Goal: Contribute content: Contribute content

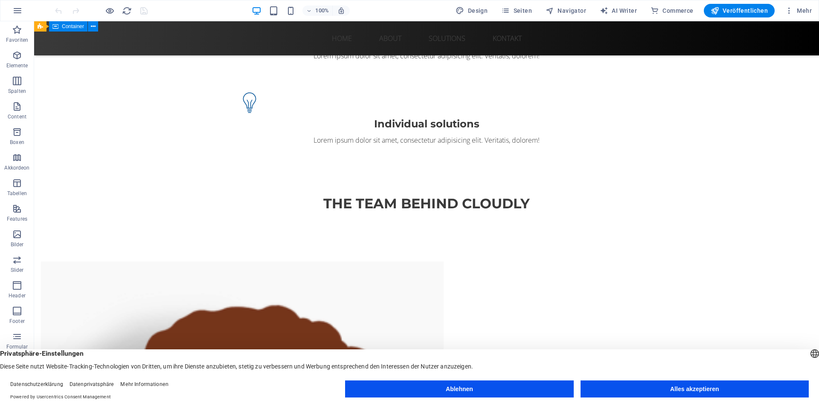
scroll to position [640, 0]
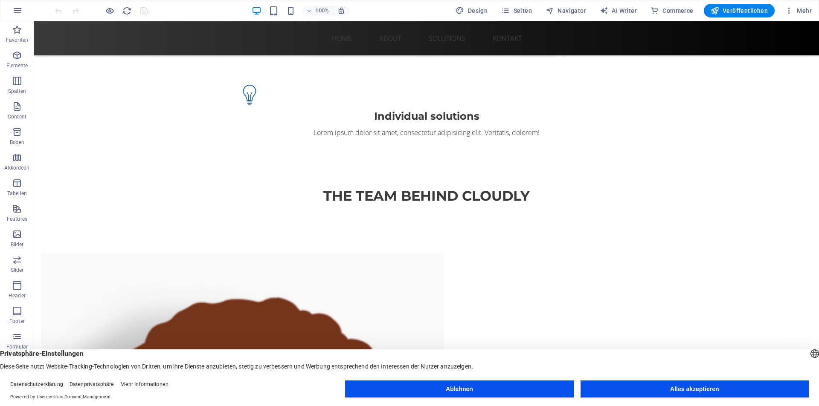
click at [702, 390] on button "Alles akzeptieren" at bounding box center [694, 389] width 228 height 17
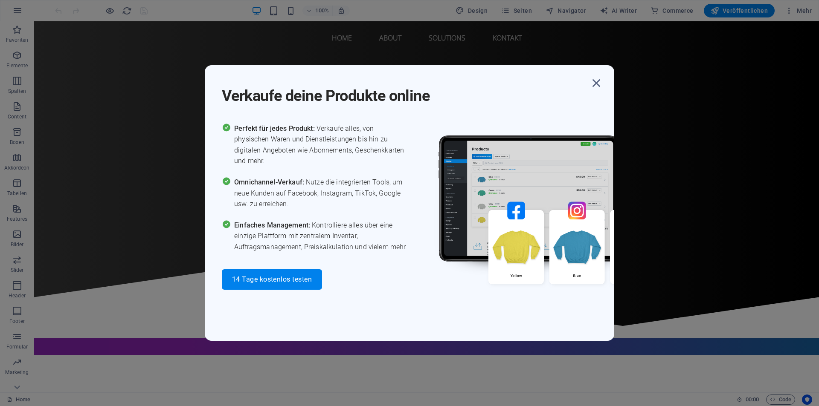
scroll to position [0, 0]
click at [594, 87] on icon "button" at bounding box center [596, 82] width 15 height 15
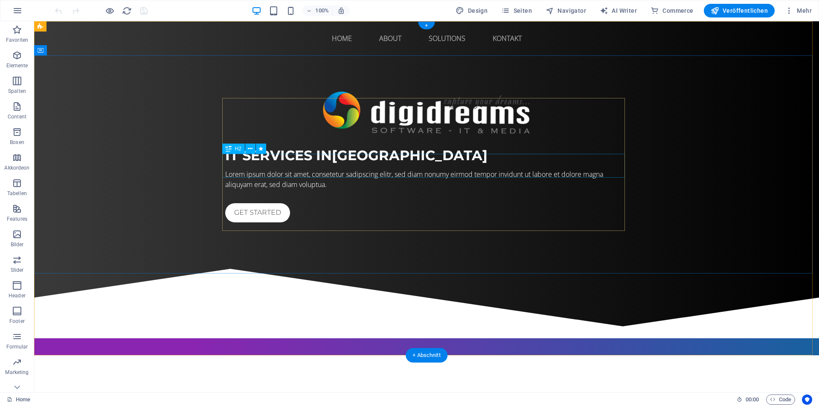
click at [302, 165] on div "IT Services in [GEOGRAPHIC_DATA]" at bounding box center [426, 155] width 403 height 20
click at [232, 154] on icon at bounding box center [229, 149] width 6 height 10
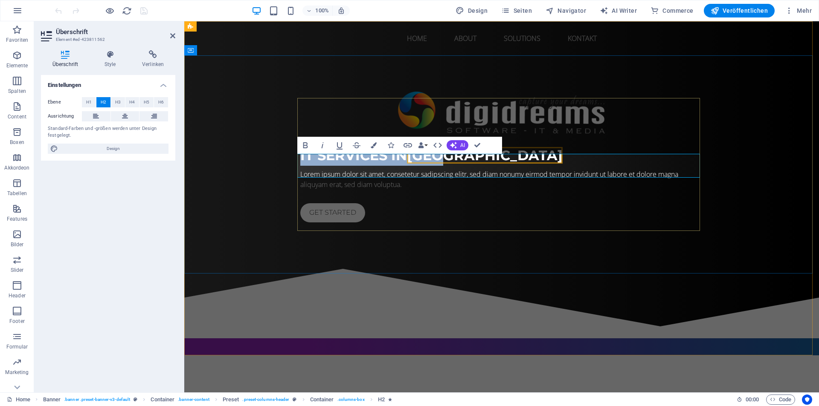
click at [324, 164] on span "IT Services in [GEOGRAPHIC_DATA]" at bounding box center [431, 155] width 262 height 17
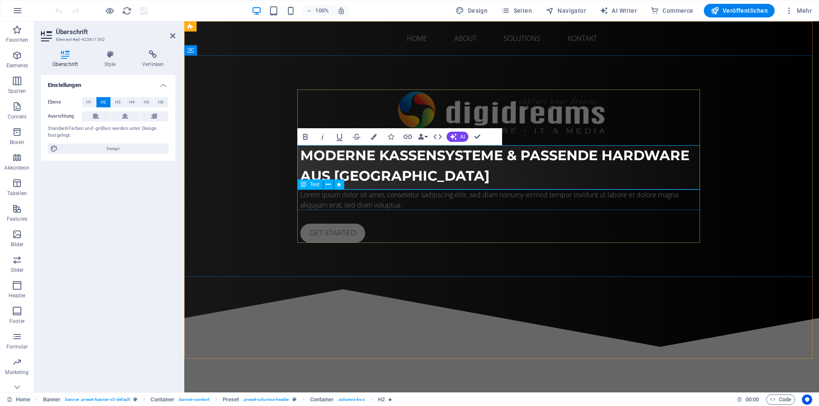
click at [405, 200] on div "Lorem ipsum dolor sit amet, consetetur sadipscing elitr, sed diam nonumy eirmod…" at bounding box center [501, 200] width 403 height 20
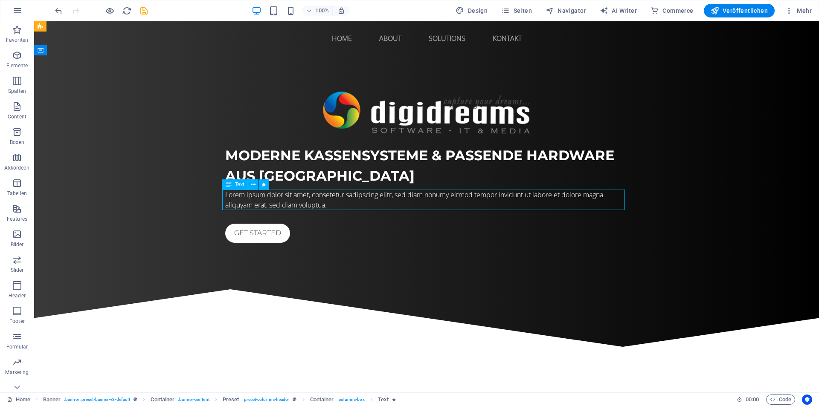
click at [385, 197] on div "Lorem ipsum dolor sit amet, consetetur sadipscing elitr, sed diam nonumy eirmod…" at bounding box center [426, 200] width 403 height 20
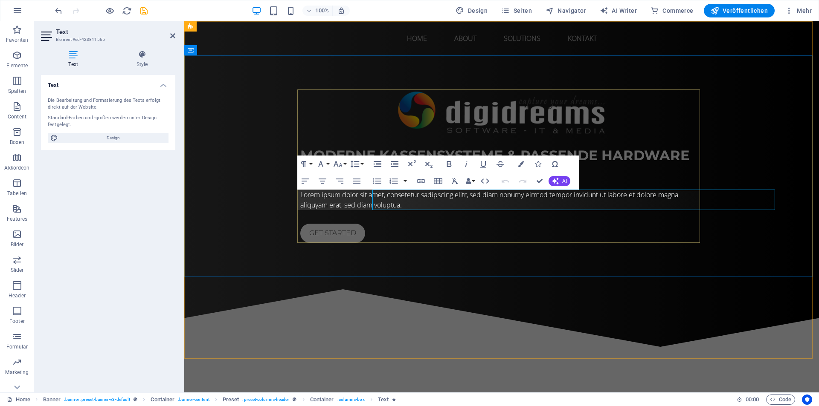
click at [385, 197] on div "Moderne Kassensysteme & passende Hardware aus [GEOGRAPHIC_DATA] Lorem ipsum dol…" at bounding box center [501, 167] width 403 height 154
click at [402, 202] on p "Lorem ipsum dolor sit amet, consetetur sadipscing elitr, sed diam nonumy eirmod…" at bounding box center [501, 200] width 403 height 20
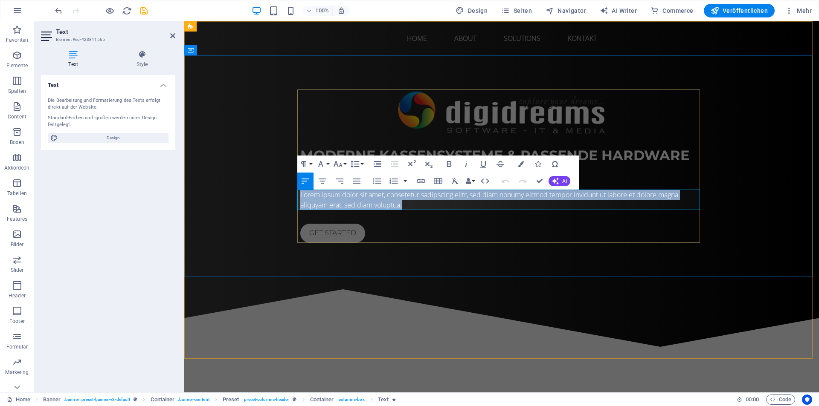
click at [402, 202] on p "Lorem ipsum dolor sit amet, consetetur sadipscing elitr, sed diam nonumy eirmod…" at bounding box center [501, 200] width 403 height 20
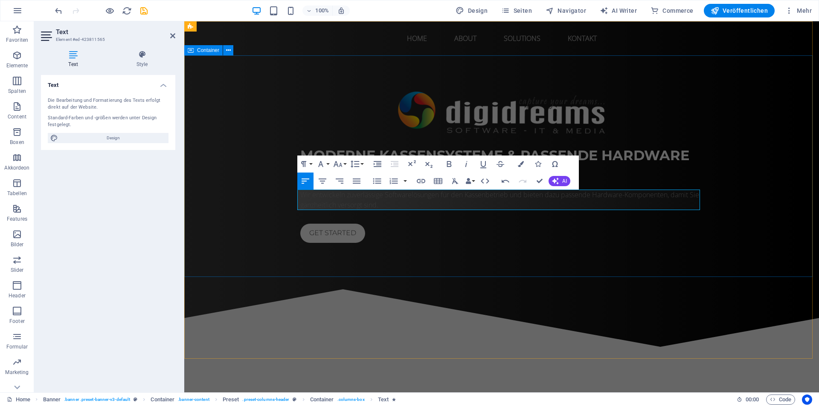
click at [447, 257] on div "Moderne Kassensysteme & passende Hardware aus [GEOGRAPHIC_DATA] Wir entwickeln …" at bounding box center [501, 166] width 635 height 222
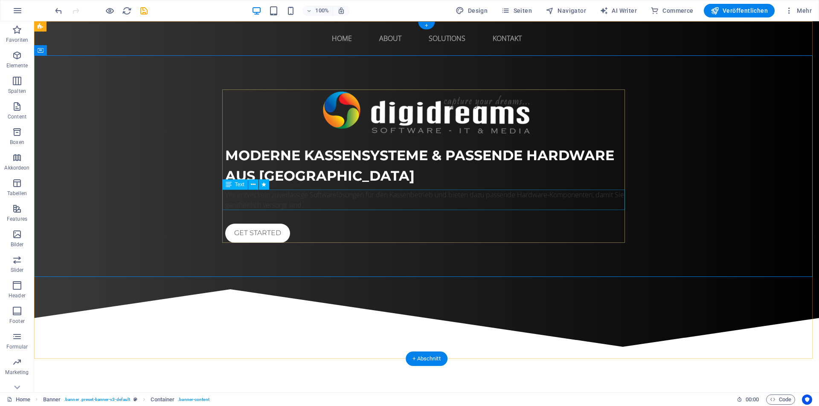
click at [417, 192] on div "Wir entwickeln zuverlässige Softwarelösungen für den Kassenbetrieb und bieten d…" at bounding box center [426, 200] width 403 height 20
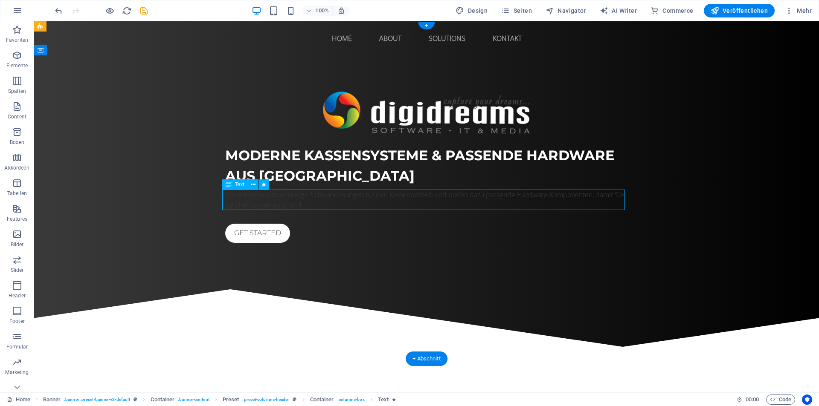
click at [417, 193] on div "Wir entwickeln zuverlässige Softwarelösungen für den Kassenbetrieb und bieten d…" at bounding box center [426, 200] width 403 height 20
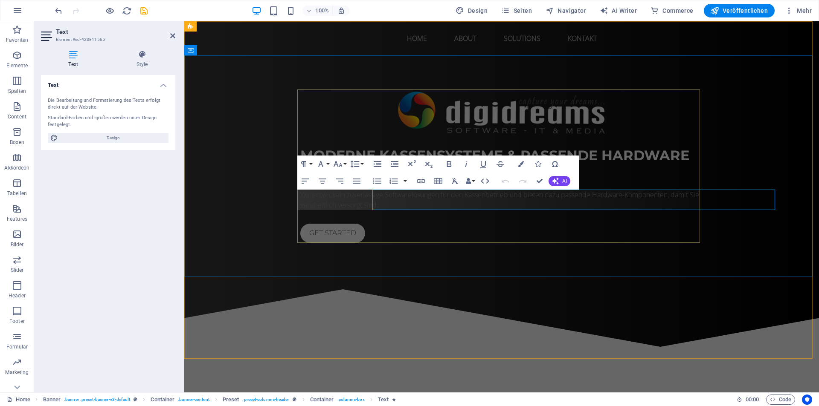
click at [417, 193] on div "Moderne Kassensysteme & passende Hardware aus [GEOGRAPHIC_DATA] Wir entwickeln …" at bounding box center [501, 167] width 403 height 154
click at [432, 200] on p "Wir entwickeln zuverlässige Softwarelösungen für den Kassenbetrieb und bieten d…" at bounding box center [501, 200] width 403 height 20
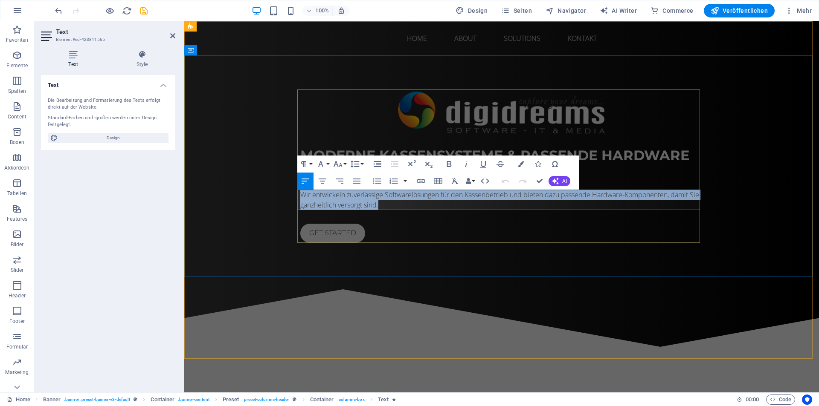
click at [432, 200] on p "Wir entwickeln zuverlässige Softwarelösungen für den Kassenbetrieb und bieten d…" at bounding box center [501, 200] width 403 height 20
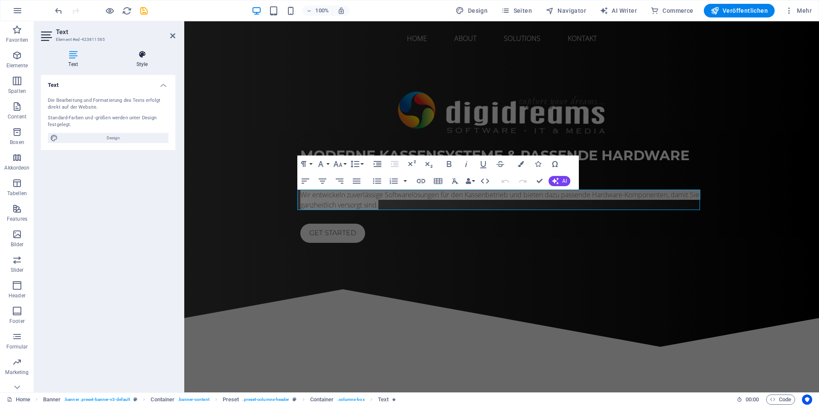
click at [139, 58] on icon at bounding box center [142, 54] width 67 height 9
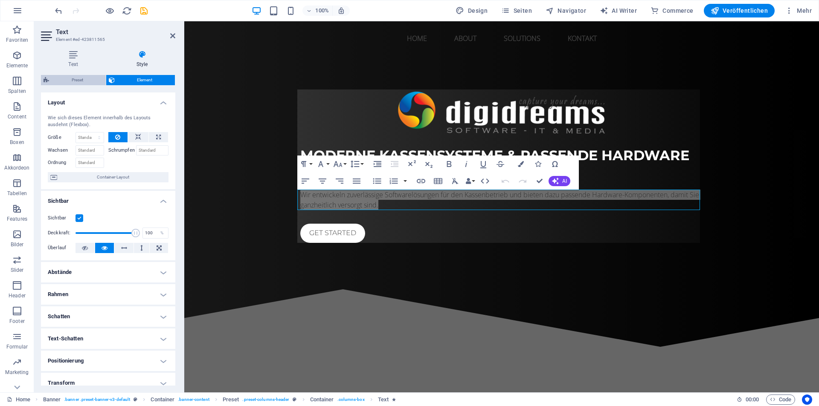
click at [88, 83] on span "Preset" at bounding box center [78, 80] width 52 height 10
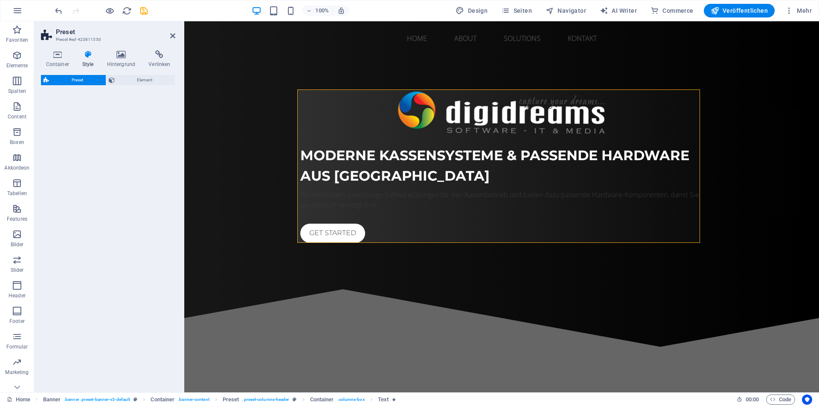
select select "px"
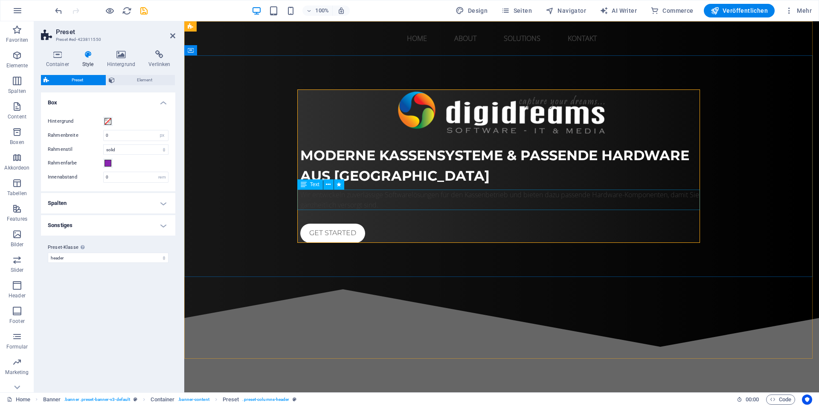
click at [355, 198] on div "Wir entwickeln zuverlässige Softwarelösungen für den Kassenbetrieb und bieten d…" at bounding box center [501, 200] width 403 height 20
click at [328, 197] on div "Wir entwickeln zuverlässige Softwarelösungen für den Kassenbetrieb und bieten d…" at bounding box center [501, 200] width 403 height 20
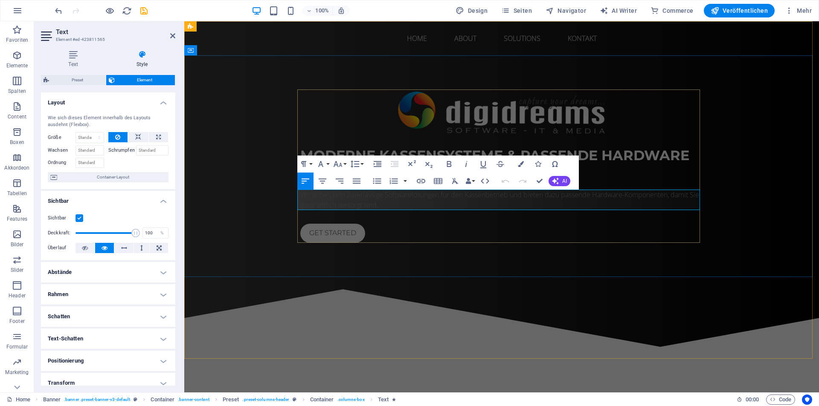
click at [328, 197] on p "Wir entwickeln zuverlässige Softwarelösungen für den Kassenbetrieb und bieten d…" at bounding box center [501, 200] width 403 height 20
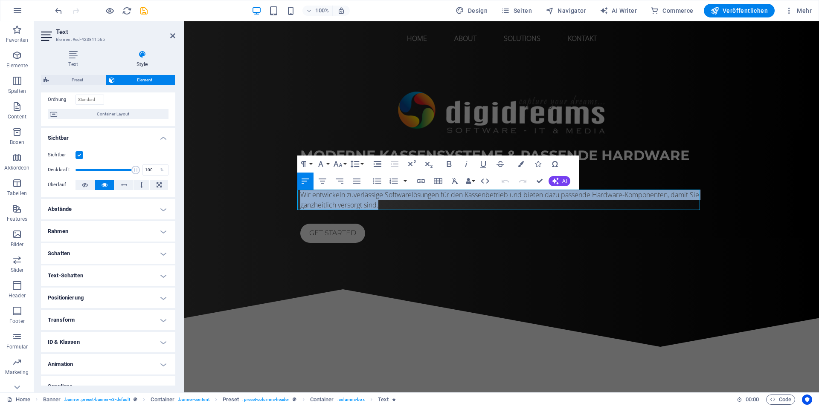
scroll to position [74, 0]
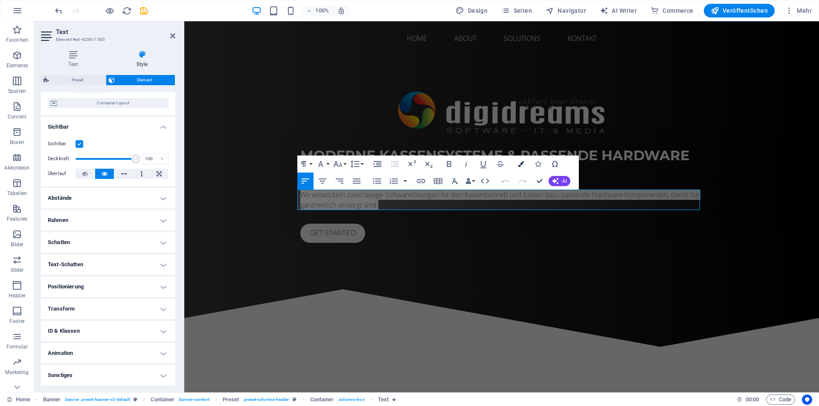
click at [518, 166] on icon "button" at bounding box center [521, 164] width 6 height 6
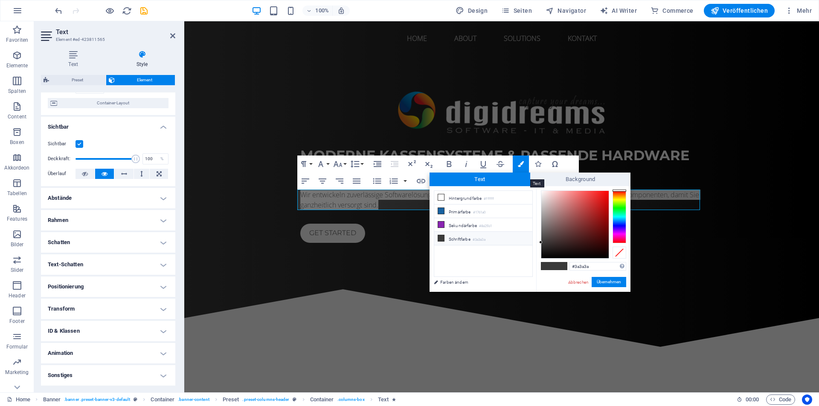
click at [484, 178] on span "Text" at bounding box center [479, 180] width 101 height 14
type input "#fffafa"
drag, startPoint x: 542, startPoint y: 198, endPoint x: 542, endPoint y: 189, distance: 8.5
click at [542, 191] on div at bounding box center [574, 224] width 67 height 67
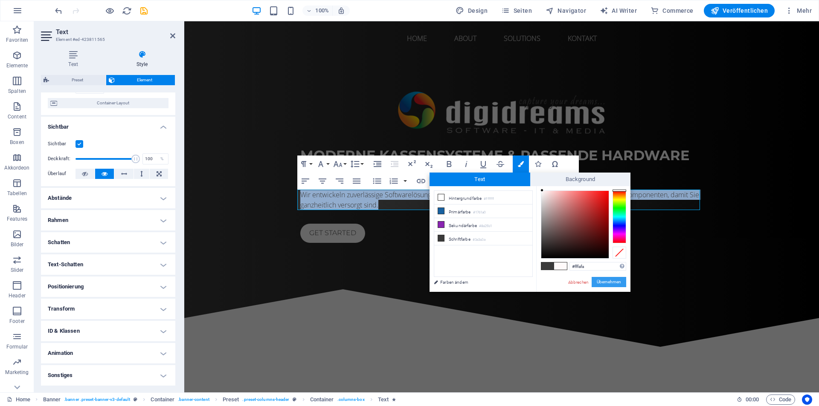
click at [612, 281] on button "Übernehmen" at bounding box center [608, 282] width 35 height 10
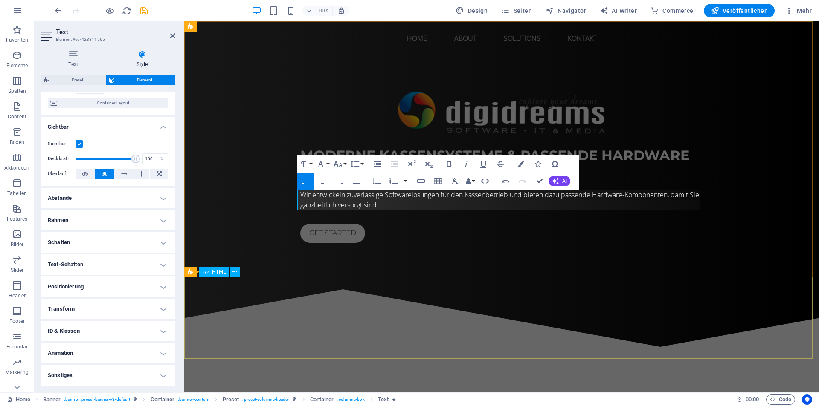
click at [496, 290] on div at bounding box center [501, 318] width 635 height 82
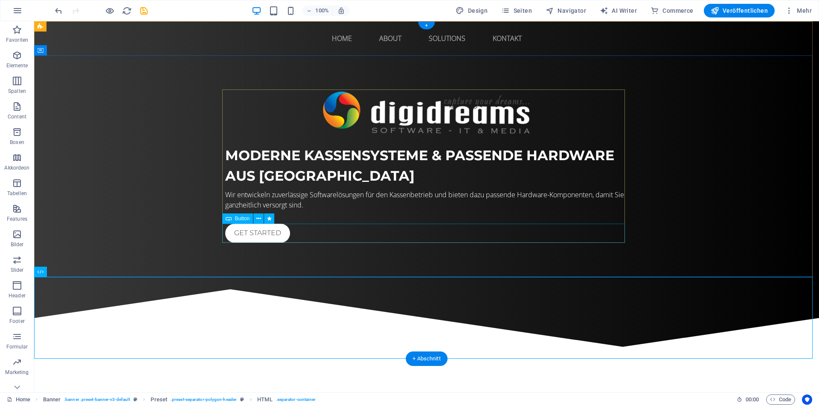
click at [241, 231] on div "Get started" at bounding box center [426, 233] width 403 height 19
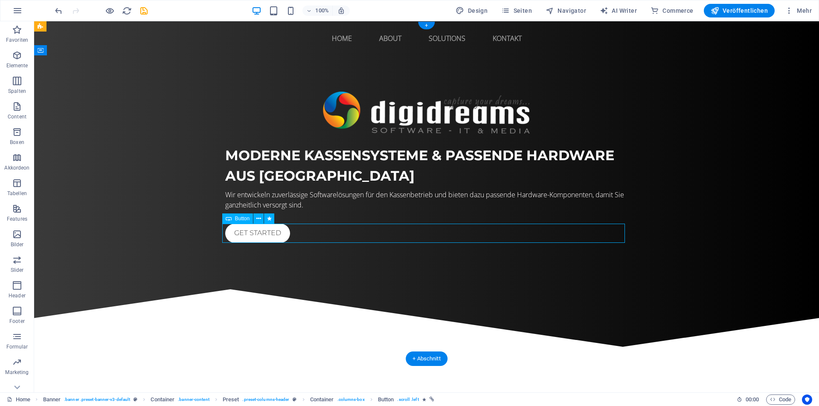
click at [255, 234] on div "Get started" at bounding box center [426, 233] width 403 height 19
click at [104, 234] on div "Moderne Kassensysteme & passende Hardware aus [GEOGRAPHIC_DATA] Wir entwickeln …" at bounding box center [426, 166] width 785 height 222
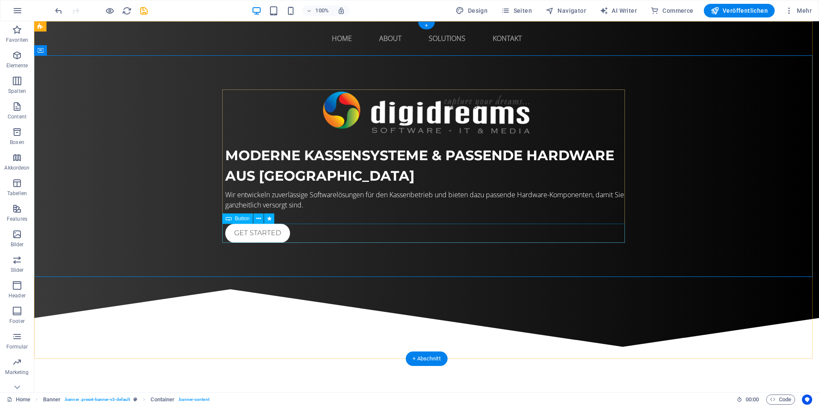
click at [263, 238] on div "Get started" at bounding box center [426, 233] width 403 height 19
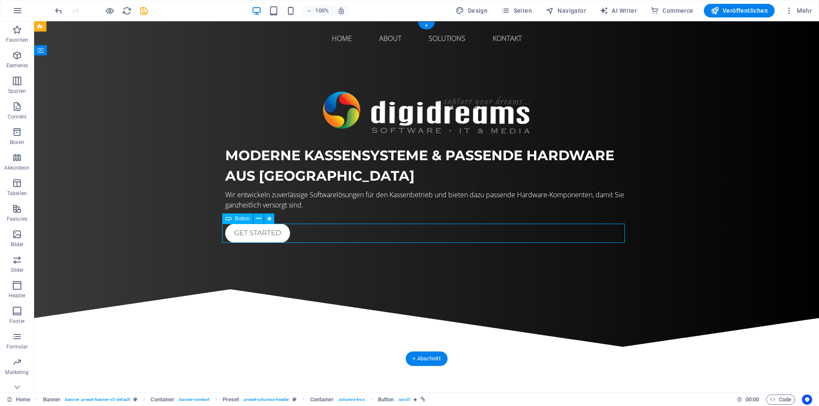
drag, startPoint x: 263, startPoint y: 238, endPoint x: 113, endPoint y: 237, distance: 149.7
click at [264, 237] on div "Get started" at bounding box center [426, 233] width 403 height 19
click at [696, 219] on div "Moderne Kassensysteme & passende Hardware aus [GEOGRAPHIC_DATA] Wir entwickeln …" at bounding box center [426, 166] width 785 height 222
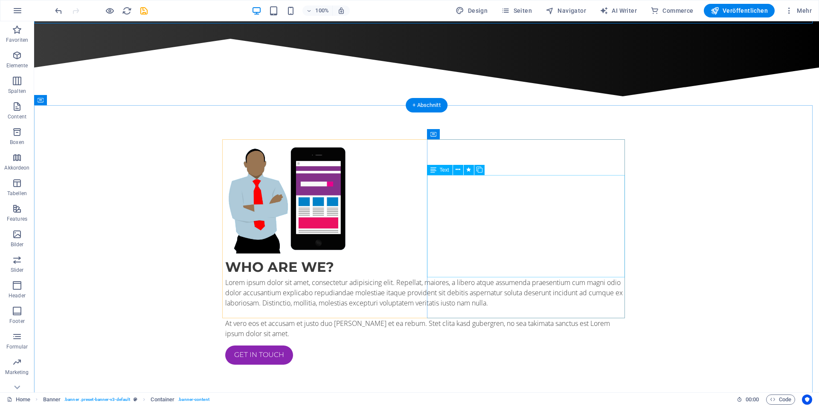
scroll to position [256, 0]
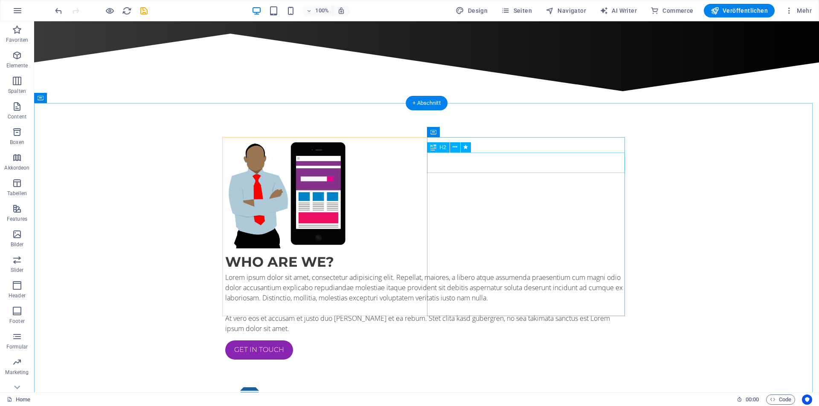
click at [475, 252] on div "Who are we?" at bounding box center [426, 262] width 403 height 20
click at [469, 252] on div "Who are we?" at bounding box center [426, 262] width 403 height 20
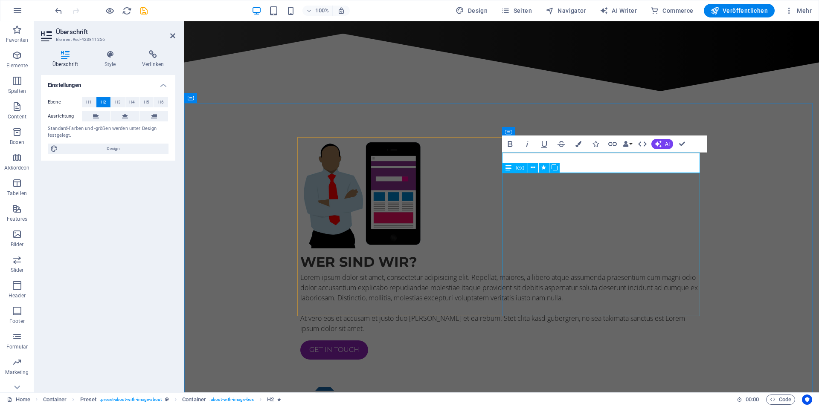
click at [627, 273] on div "Lorem ipsum dolor sit amet, consectetur adipisicing elit. Repellat, maiores, a …" at bounding box center [501, 303] width 403 height 61
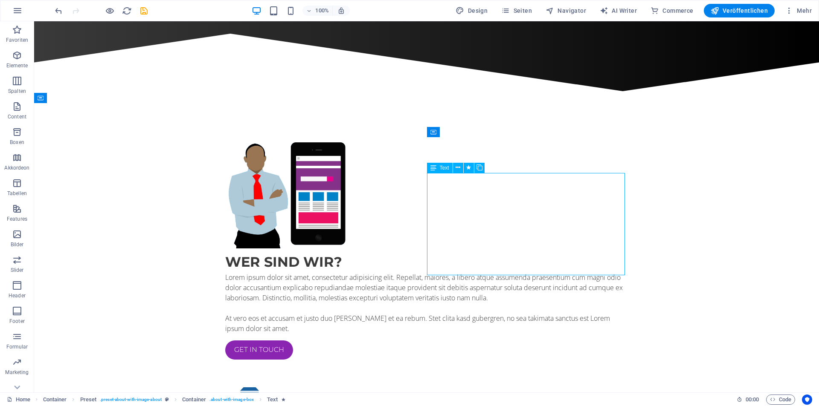
click at [493, 273] on div "Lorem ipsum dolor sit amet, consectetur adipisicing elit. Repellat, maiores, a …" at bounding box center [426, 303] width 403 height 61
click at [342, 195] on figure at bounding box center [286, 192] width 123 height 111
click at [535, 273] on div "Lorem ipsum dolor sit amet, consectetur adipisicing elit. Repellat, maiores, a …" at bounding box center [426, 303] width 403 height 61
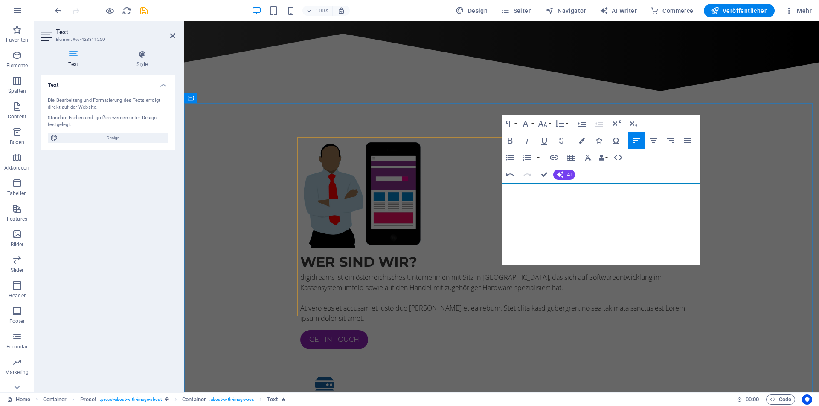
click at [575, 303] on p "At vero eos et accusam et justo duo [PERSON_NAME] et ea rebum. Stet clita kasd …" at bounding box center [501, 313] width 403 height 20
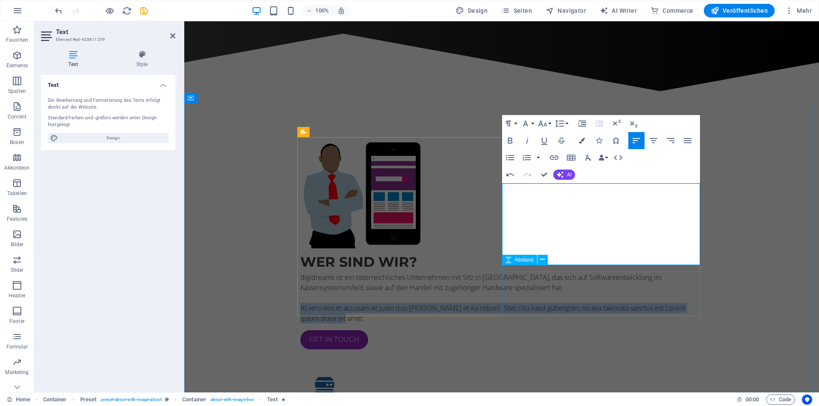
drag, startPoint x: 502, startPoint y: 239, endPoint x: 617, endPoint y: 266, distance: 118.7
click at [617, 266] on div "WER SIND WIR? digidreams ist ein österreichisches Unternehmen mit Sitz in [GEOG…" at bounding box center [501, 301] width 403 height 98
click at [617, 324] on div at bounding box center [501, 327] width 403 height 7
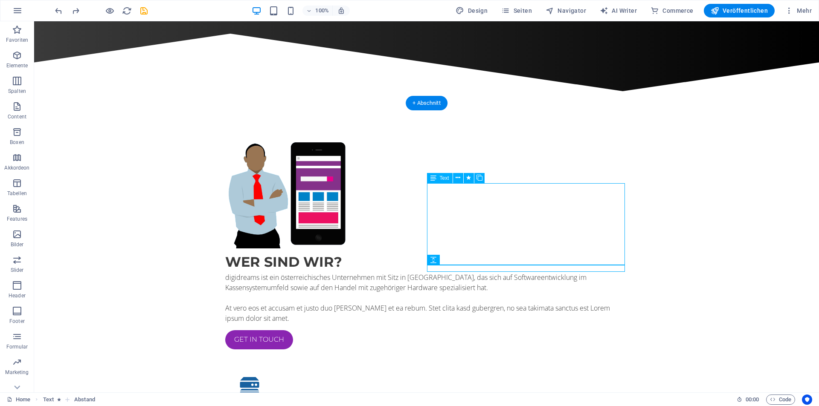
click at [527, 273] on div "digidreams ist ein österreichisches Unternehmen mit Sitz in [GEOGRAPHIC_DATA], …" at bounding box center [426, 298] width 403 height 51
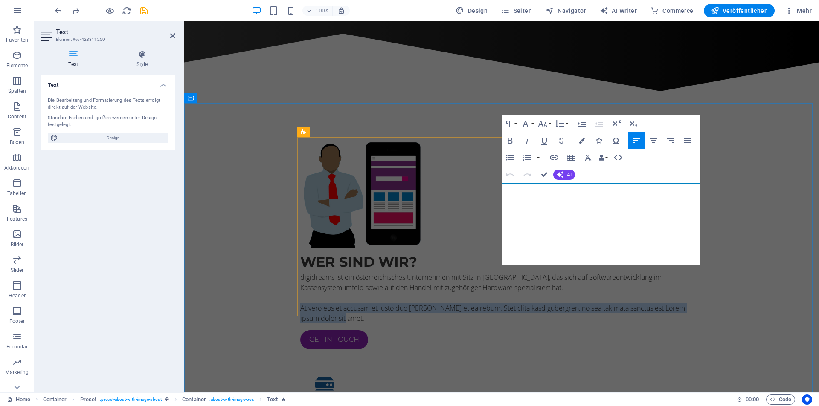
drag, startPoint x: 502, startPoint y: 238, endPoint x: 546, endPoint y: 263, distance: 50.4
click at [546, 303] on p "At vero eos et accusam et justo duo [PERSON_NAME] et ea rebum. Stet clita kasd …" at bounding box center [501, 313] width 403 height 20
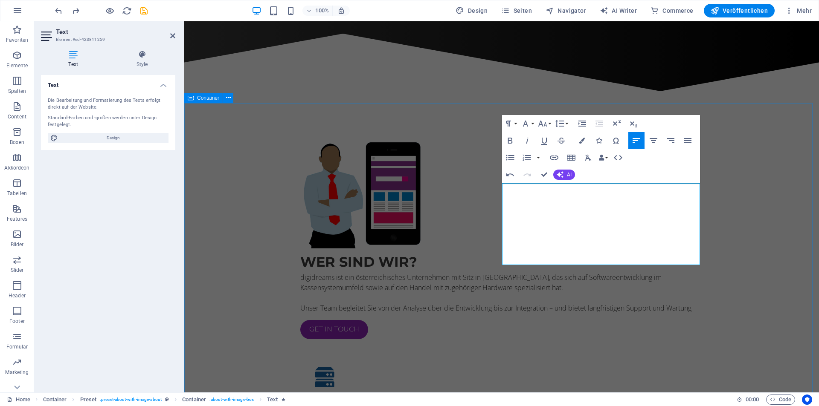
click at [784, 238] on div "WER SIND WIR? digidreams ist ein österreichisches Unternehmen mit Sitz in [GEOG…" at bounding box center [501, 327] width 635 height 449
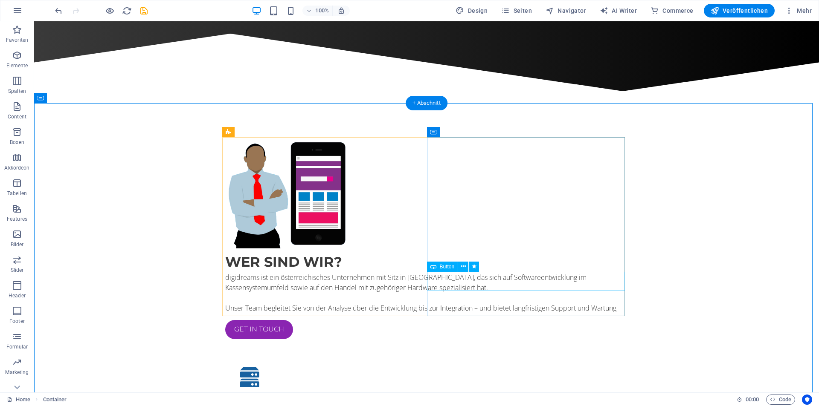
click at [481, 320] on div "Get in touch" at bounding box center [426, 329] width 403 height 19
click at [478, 320] on div "Get in touch" at bounding box center [426, 329] width 403 height 19
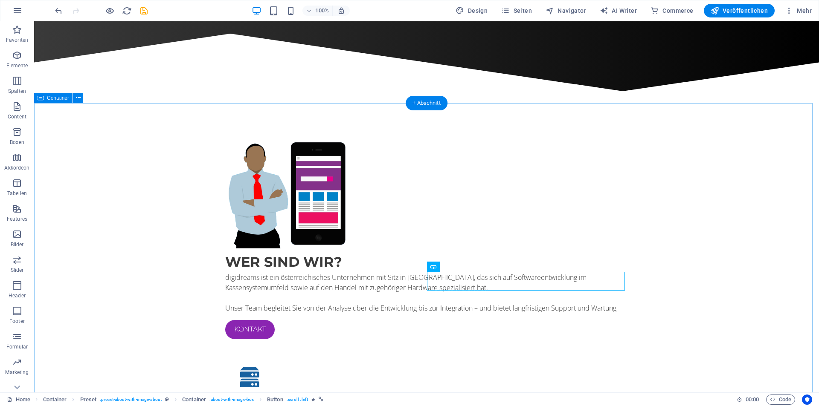
click at [692, 237] on div "WER SIND WIR? digidreams ist ein österreichisches Unternehmen mit Sitz in [GEOG…" at bounding box center [426, 327] width 785 height 449
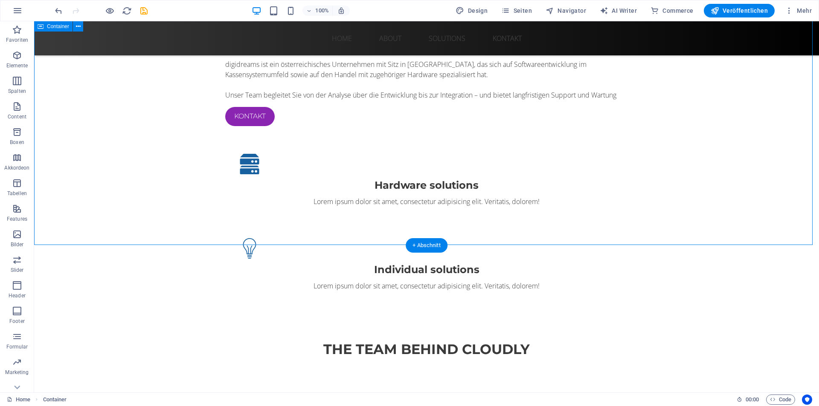
scroll to position [384, 0]
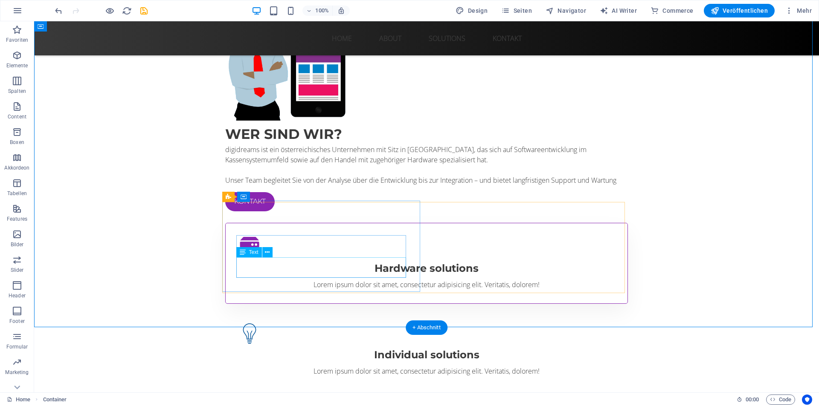
click at [341, 280] on div "Lorem ipsum dolor sit amet, consectetur adipisicing elit. Veritatis, dolorem!" at bounding box center [426, 285] width 374 height 10
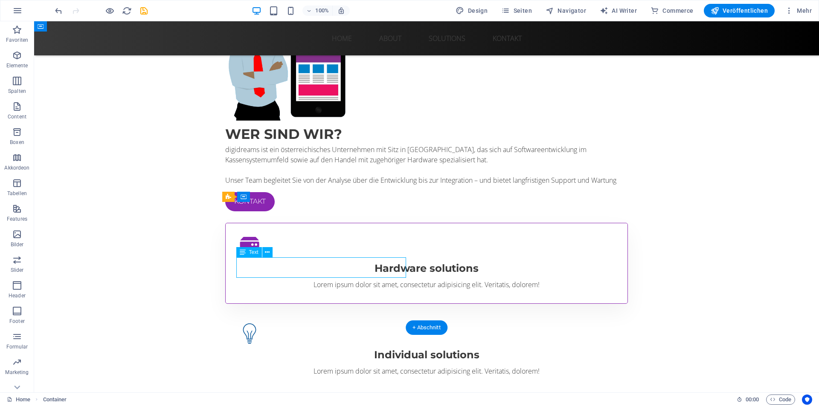
click at [341, 280] on div "Lorem ipsum dolor sit amet, consectetur adipisicing elit. Veritatis, dolorem!" at bounding box center [426, 285] width 374 height 10
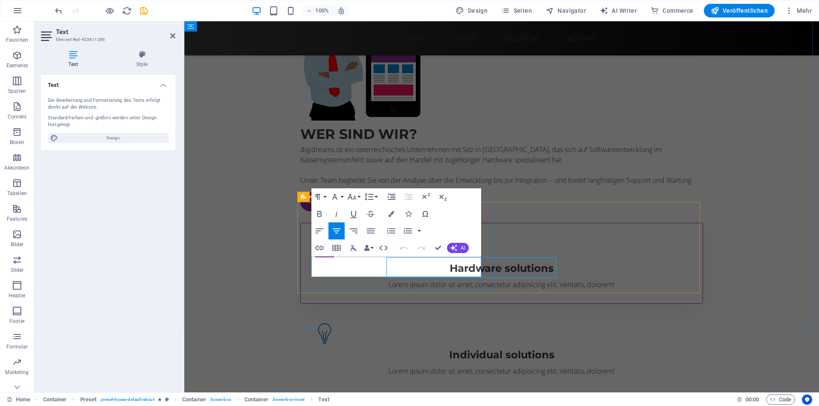
click at [341, 268] on div "Hardware solutions Lorem ipsum dolor sit amet, consectetur adipisicing elit. Ve…" at bounding box center [501, 263] width 403 height 81
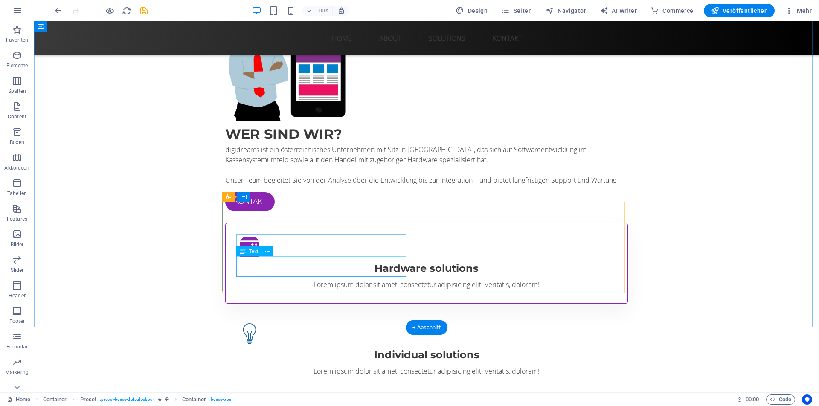
click at [345, 280] on div "Lorem ipsum dolor sit amet, consectetur adipisicing elit. Veritatis, dolorem!" at bounding box center [426, 285] width 374 height 10
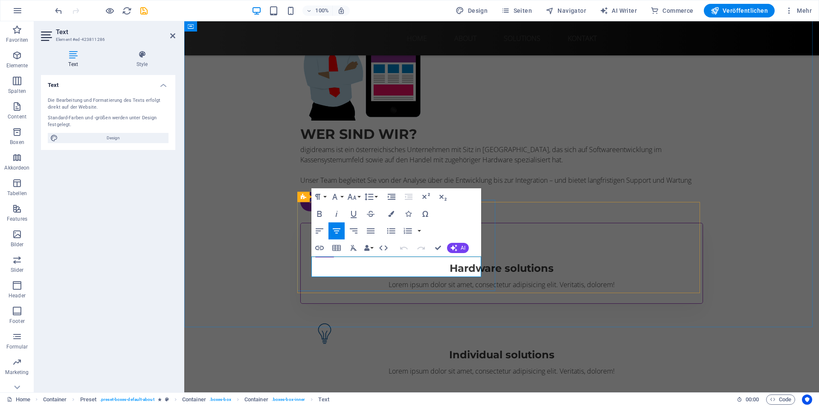
click at [345, 280] on p "Lorem ipsum dolor sit amet, consectetur adipisicing elit. Veritatis, dolorem!" at bounding box center [501, 285] width 374 height 10
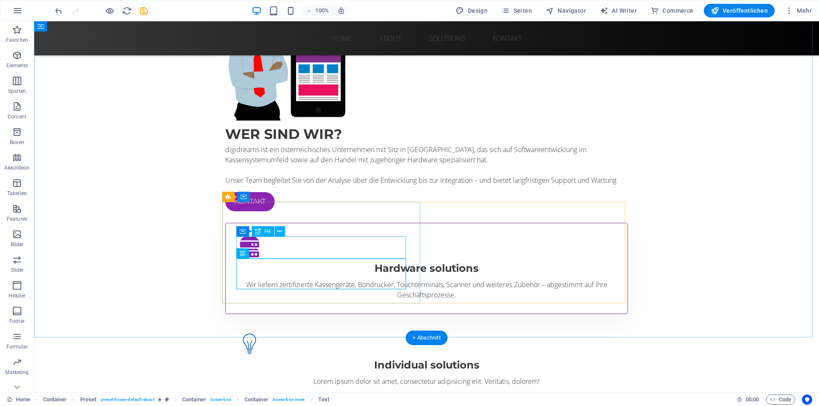
click at [354, 261] on div "Hardware solutions" at bounding box center [426, 268] width 374 height 15
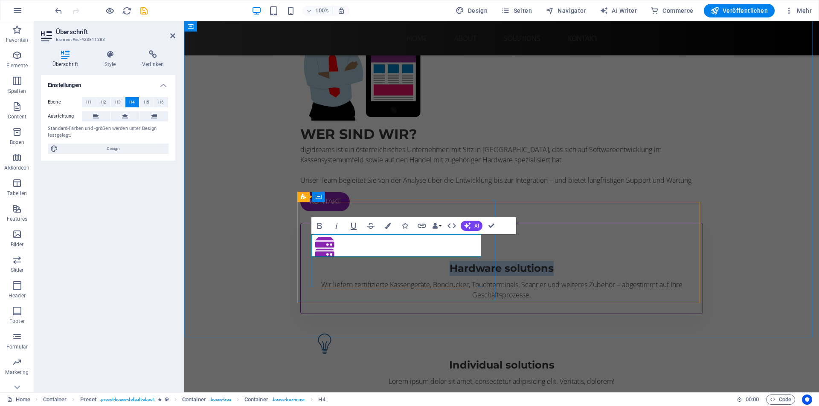
click at [405, 261] on h4 "Hardware solutions" at bounding box center [501, 268] width 374 height 15
click at [622, 356] on div "Individual solutions" at bounding box center [501, 363] width 374 height 15
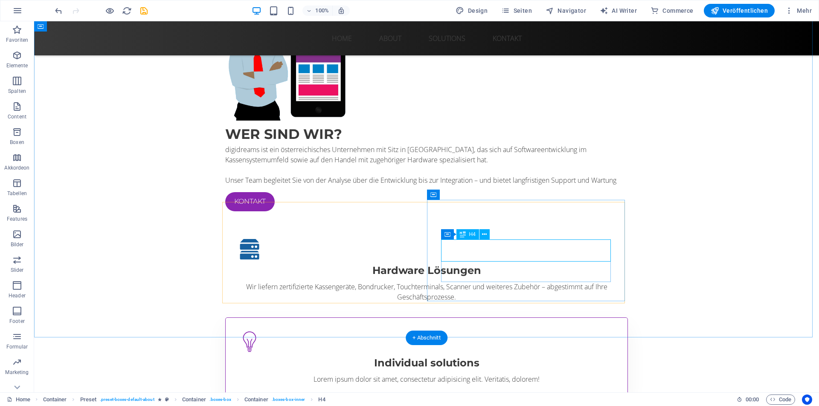
click at [563, 356] on div "Individual solutions" at bounding box center [426, 363] width 374 height 15
click at [413, 356] on div "Individual solutions Lorem ipsum dolor sit amet, consectetur adipisicing elit. …" at bounding box center [426, 370] width 374 height 29
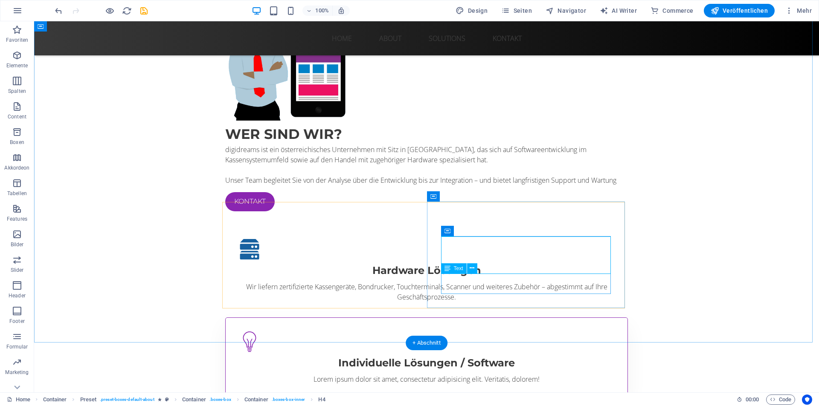
click at [480, 374] on div "Lorem ipsum dolor sit amet, consectetur adipisicing elit. Veritatis, dolorem!" at bounding box center [426, 379] width 374 height 10
click at [505, 374] on div "Lorem ipsum dolor sit amet, consectetur adipisicing elit. Veritatis, dolorem!" at bounding box center [426, 379] width 374 height 10
click at [355, 318] on div "Individuelle Lösungen / Software Lorem ipsum dolor sit amet, consectetur adipis…" at bounding box center [426, 358] width 403 height 81
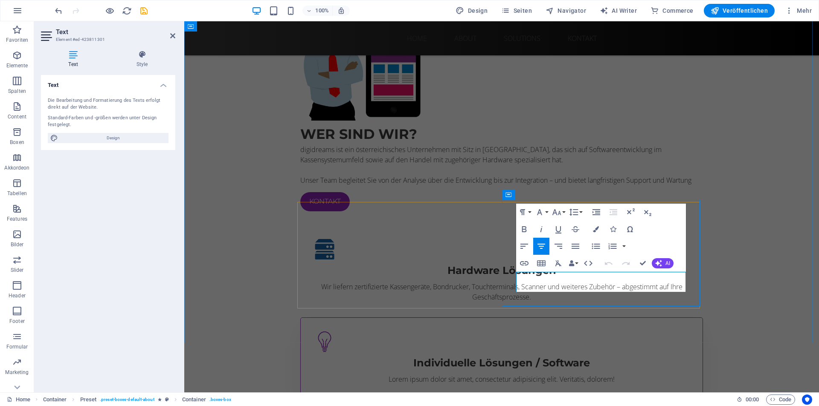
click at [689, 374] on div "Lorem ipsum dolor sit amet, consectetur adipisicing elit. Veritatis, dolorem!" at bounding box center [501, 379] width 374 height 10
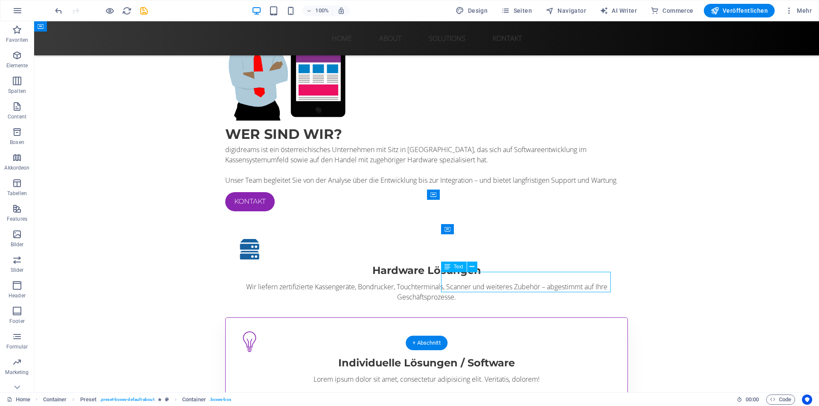
click at [541, 374] on div "Lorem ipsum dolor sit amet, consectetur adipisicing elit. Veritatis, dolorem!" at bounding box center [426, 379] width 374 height 10
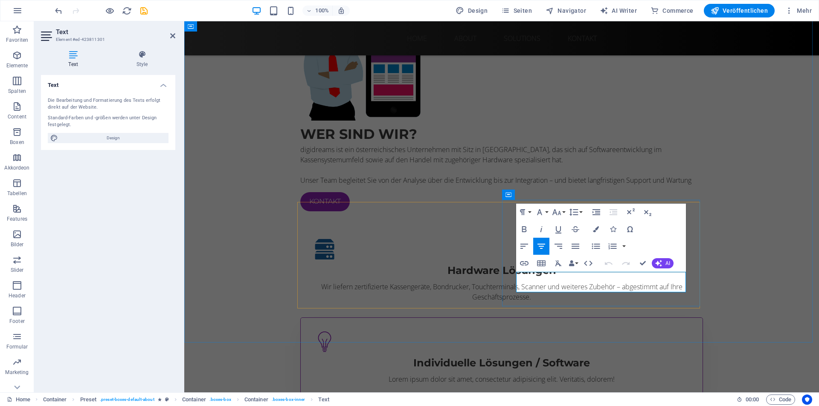
click at [541, 374] on p "Lorem ipsum dolor sit amet, consectetur adipisicing elit. Veritatis, dolorem!" at bounding box center [501, 379] width 374 height 10
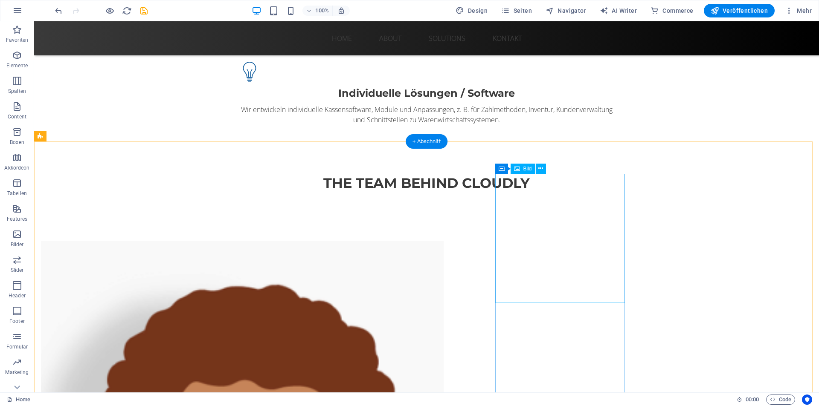
scroll to position [640, 0]
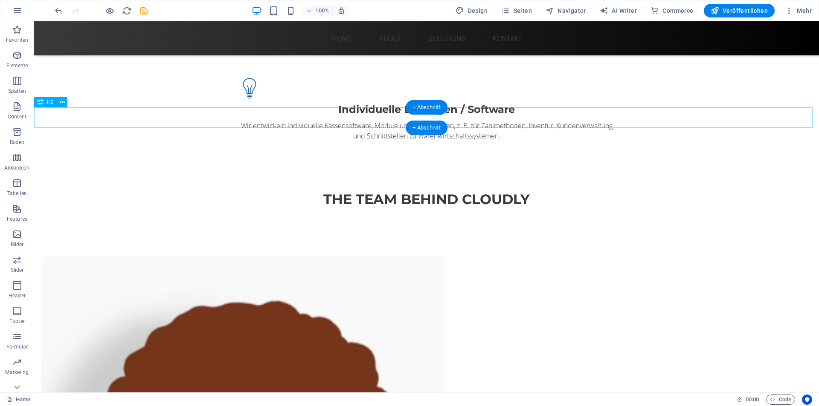
click at [357, 189] on div "THe Team behind Cloudly" at bounding box center [426, 199] width 785 height 20
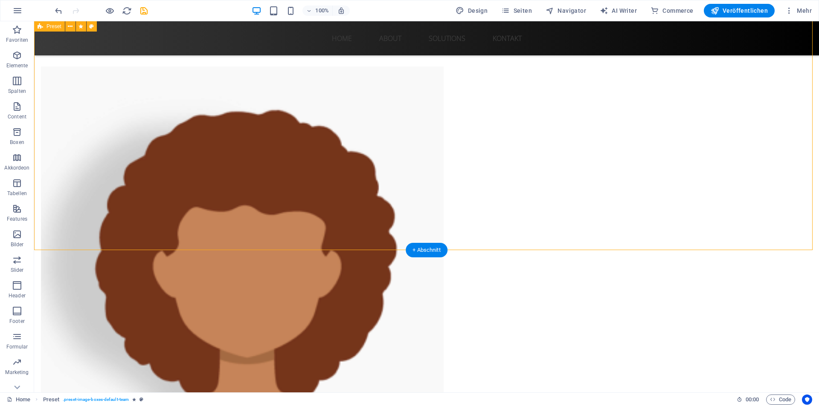
scroll to position [725, 0]
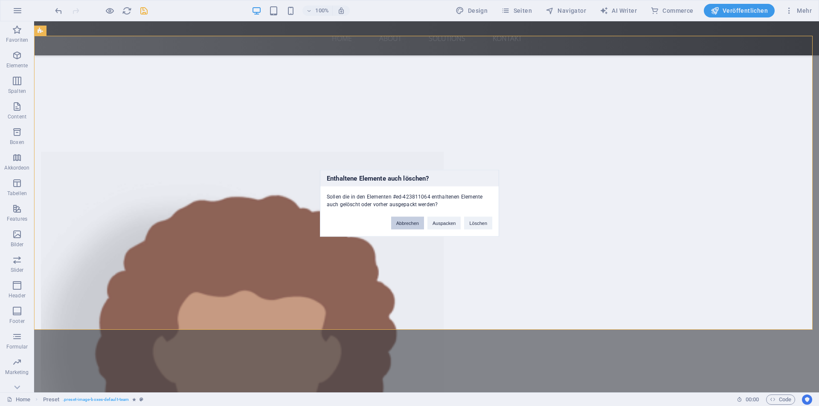
click at [407, 224] on button "Abbrechen" at bounding box center [407, 223] width 33 height 13
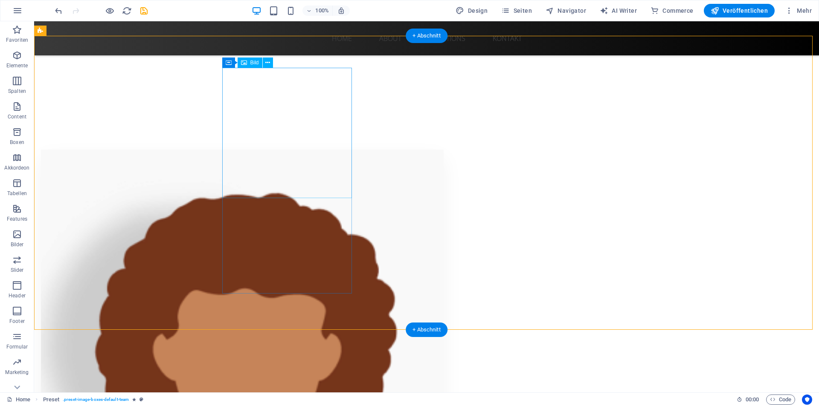
click at [230, 153] on figure at bounding box center [242, 352] width 403 height 405
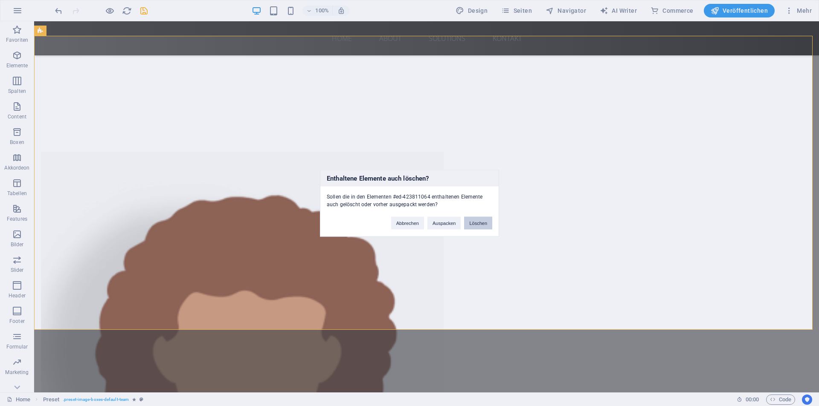
click at [481, 221] on button "Löschen" at bounding box center [478, 223] width 28 height 13
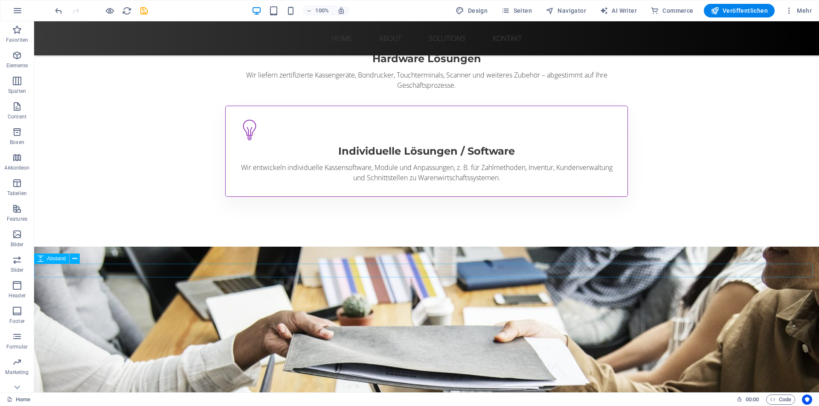
scroll to position [597, 0]
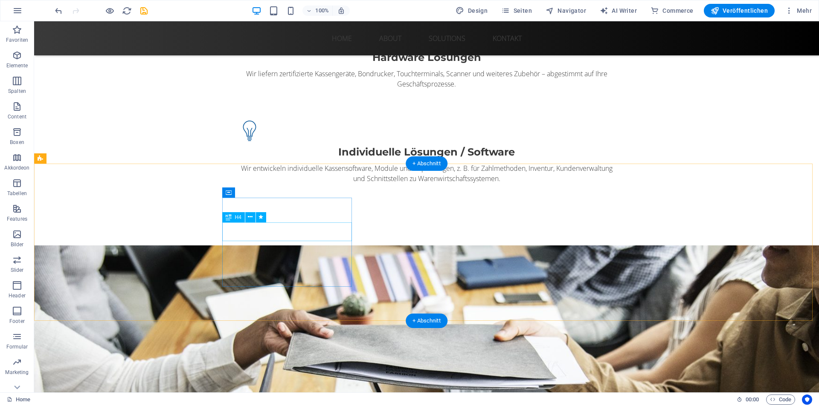
click at [298, 280] on div "You got a problem?" at bounding box center [242, 287] width 403 height 15
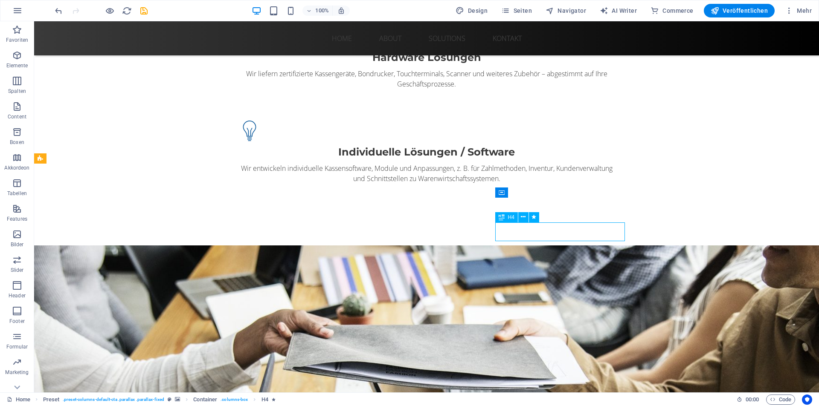
click at [412, 320] on figure at bounding box center [242, 351] width 403 height 63
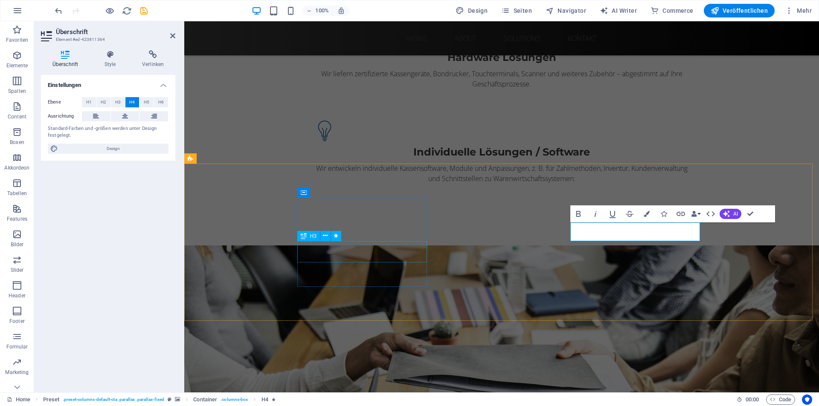
click at [326, 299] on div "Lorem ipsum neo." at bounding box center [392, 308] width 403 height 18
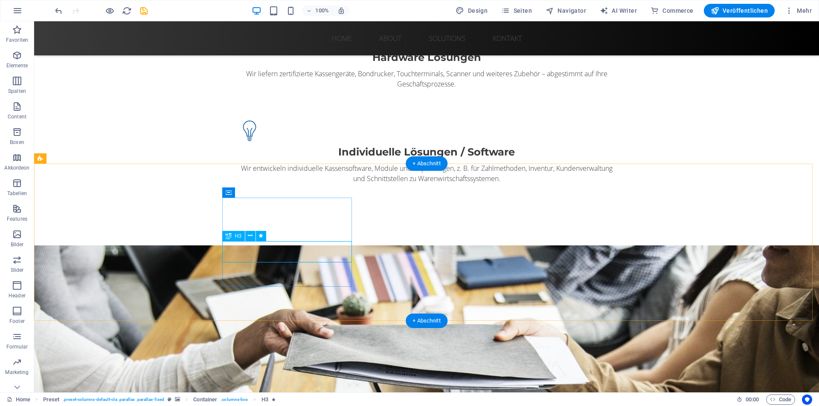
click at [300, 299] on div "Lorem ipsum neo." at bounding box center [242, 308] width 403 height 18
click at [245, 241] on div "H3" at bounding box center [233, 236] width 23 height 10
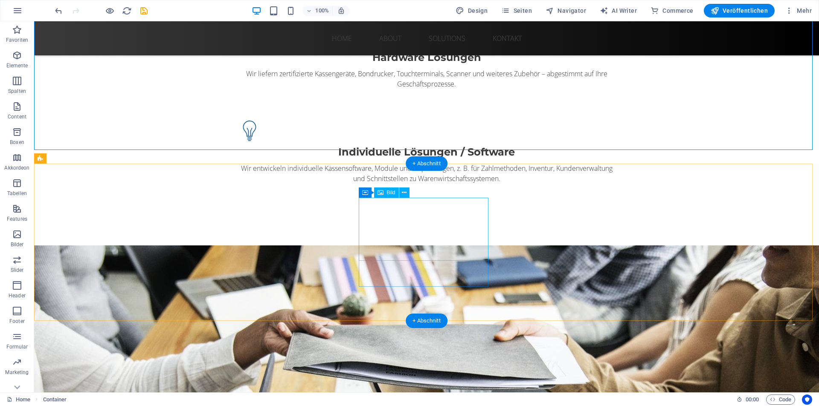
click at [444, 320] on figure at bounding box center [242, 351] width 403 height 63
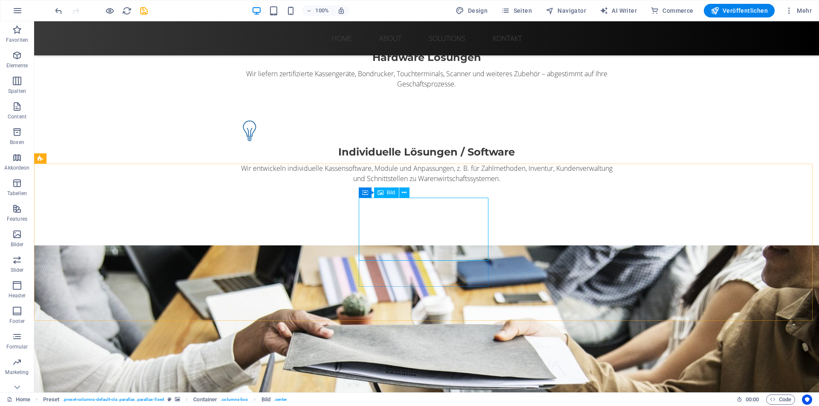
click at [386, 194] on div "Bild" at bounding box center [386, 193] width 25 height 10
click at [378, 192] on icon at bounding box center [380, 193] width 6 height 10
select select "px"
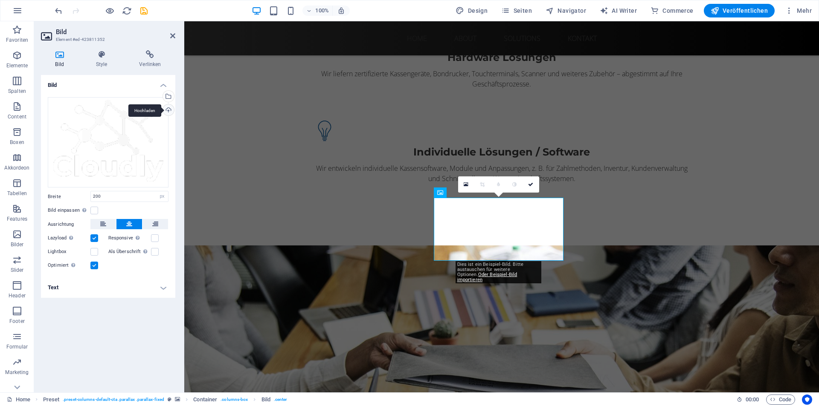
click at [167, 112] on div "Hochladen" at bounding box center [167, 110] width 13 height 13
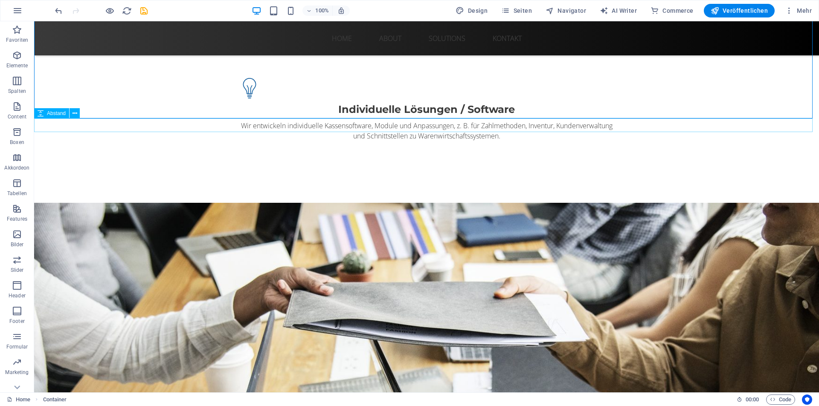
scroll to position [597, 0]
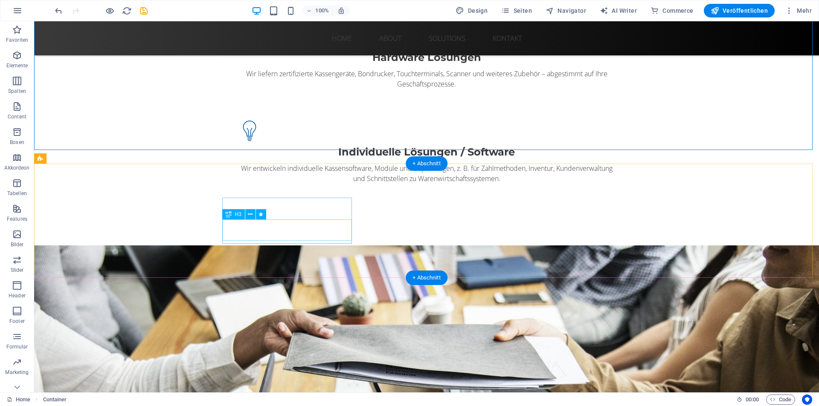
drag, startPoint x: 297, startPoint y: 229, endPoint x: 331, endPoint y: 250, distance: 40.4
click at [297, 299] on div "Keine Sorge." at bounding box center [242, 308] width 403 height 18
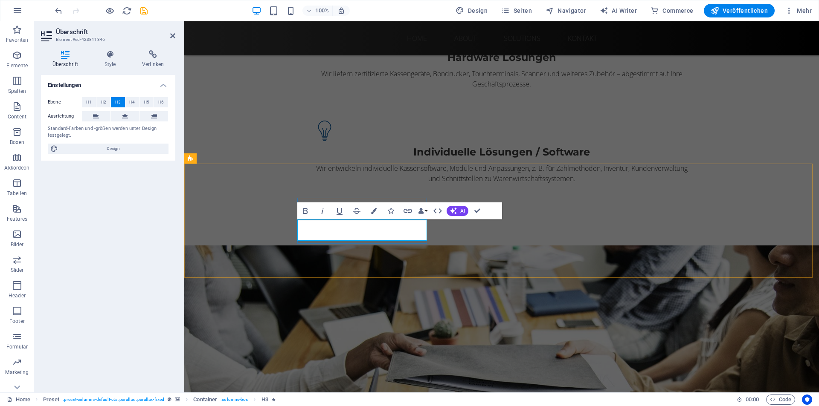
click at [361, 299] on h3 "Keine Sorge." at bounding box center [392, 308] width 403 height 18
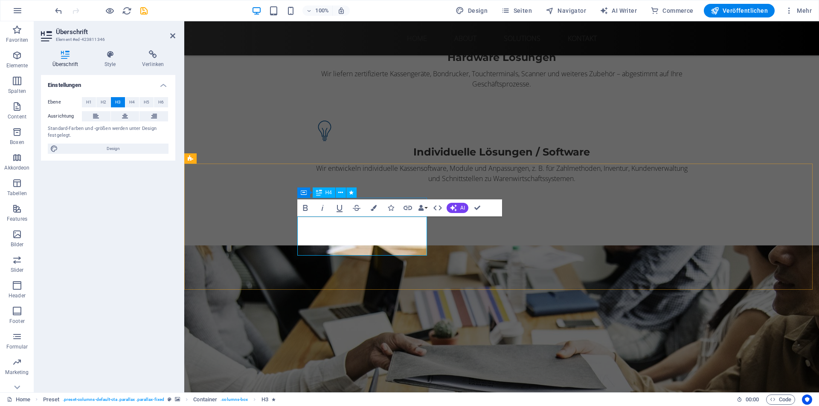
drag, startPoint x: 391, startPoint y: 246, endPoint x: 289, endPoint y: 145, distance: 142.9
click at [309, 280] on div "Sie haben ein Problem? Kein Grund zur Sorge." at bounding box center [392, 298] width 403 height 37
click at [105, 103] on span "H2" at bounding box center [104, 102] width 6 height 10
click at [117, 102] on span "H3" at bounding box center [118, 102] width 6 height 10
click at [88, 101] on span "H1" at bounding box center [89, 102] width 6 height 10
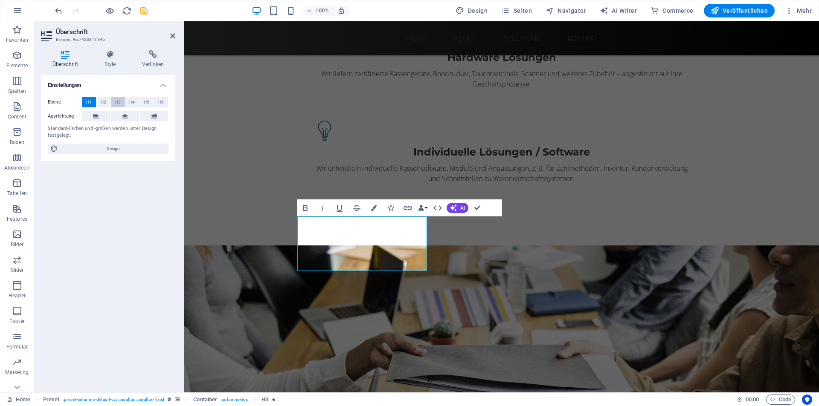
click at [118, 103] on span "H3" at bounding box center [118, 102] width 6 height 10
click at [116, 52] on icon at bounding box center [110, 54] width 34 height 9
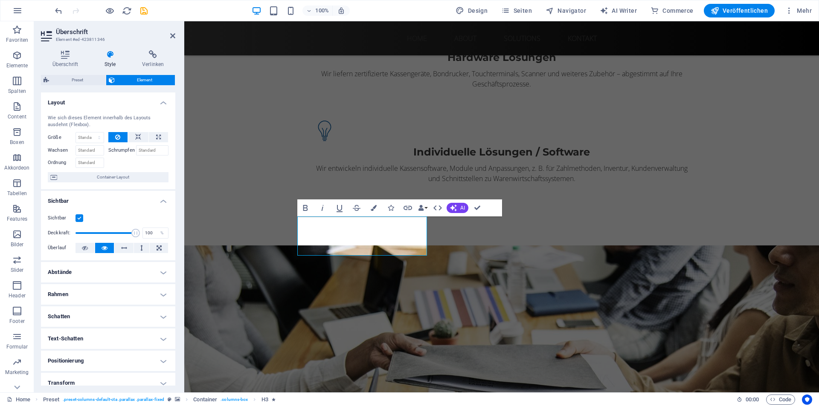
click at [122, 149] on label "Schrumpfen" at bounding box center [122, 150] width 28 height 10
click at [136, 149] on input "Schrumpfen" at bounding box center [152, 150] width 33 height 10
click at [363, 299] on h3 "Kein Grund zur Sorge." at bounding box center [392, 308] width 403 height 18
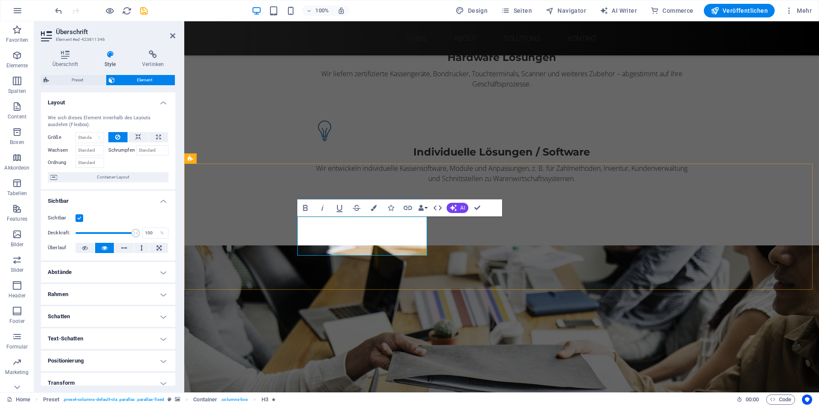
click at [363, 299] on h3 "Kein Grund zur Sorge." at bounding box center [392, 308] width 403 height 18
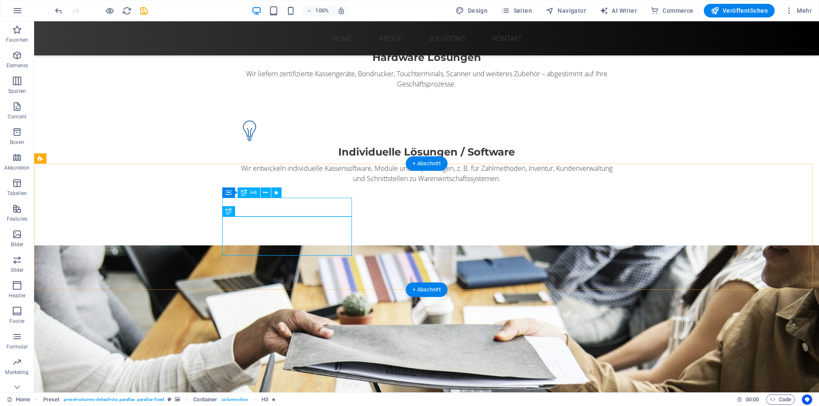
click at [306, 280] on div "Sie haben ein Problem?" at bounding box center [242, 287] width 403 height 15
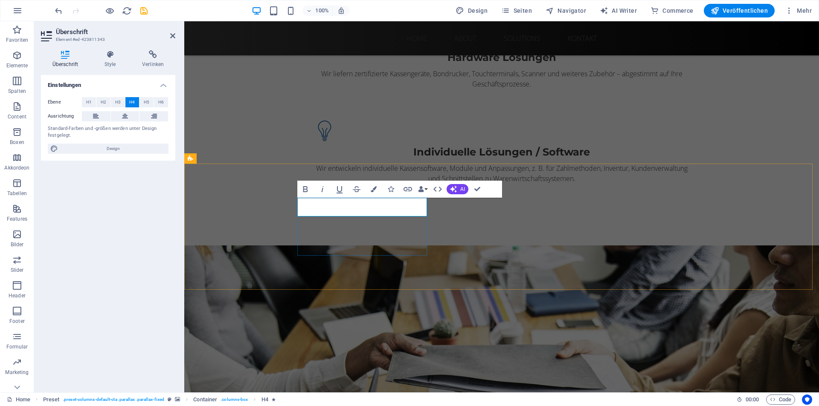
click at [374, 280] on h4 "Sie haben ein Problem?" at bounding box center [392, 287] width 403 height 15
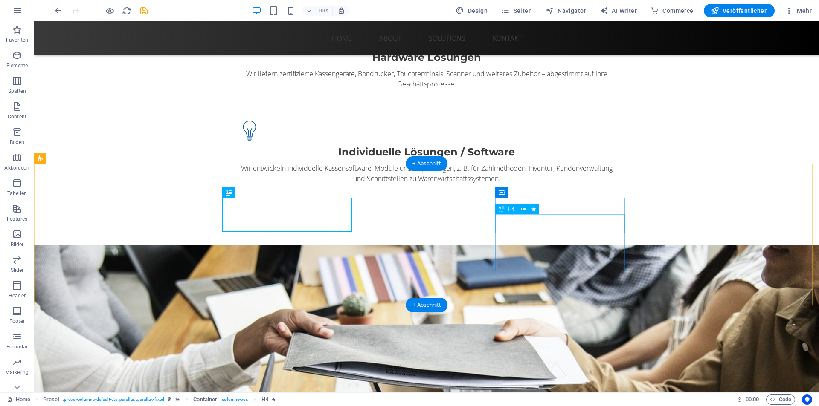
click at [444, 369] on div "Wir haben die Lösung!" at bounding box center [242, 376] width 403 height 15
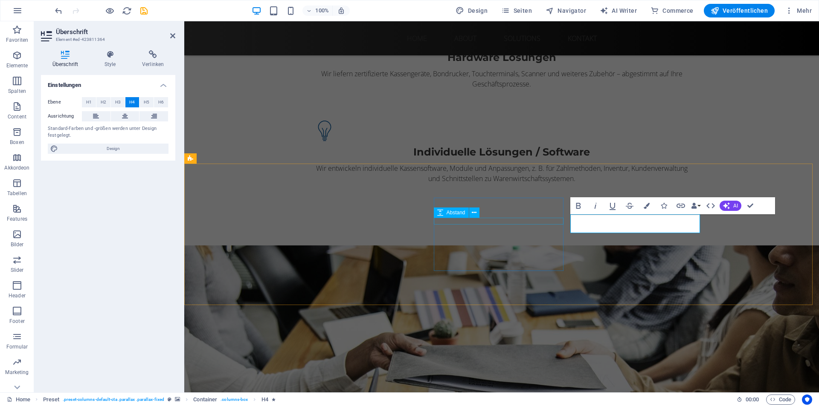
click at [560, 340] on div at bounding box center [392, 343] width 403 height 7
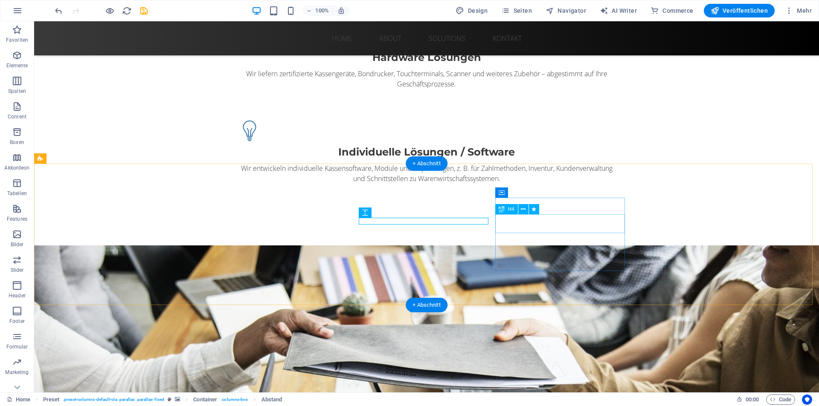
click at [444, 379] on div "Wir haben die Lösung!" at bounding box center [242, 386] width 403 height 15
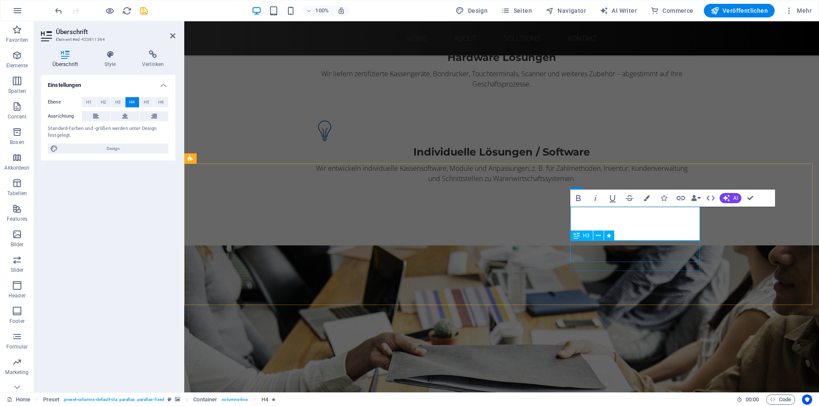
click at [594, 398] on div "Zuverlässig." at bounding box center [392, 407] width 403 height 18
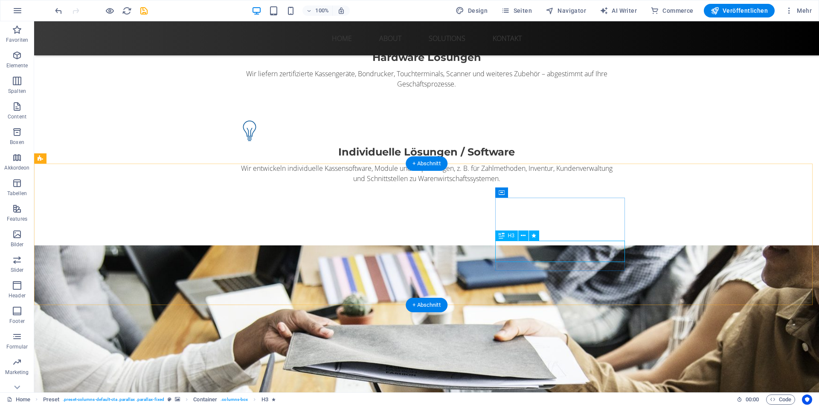
click at [444, 398] on div "Zuverlässig." at bounding box center [242, 407] width 403 height 18
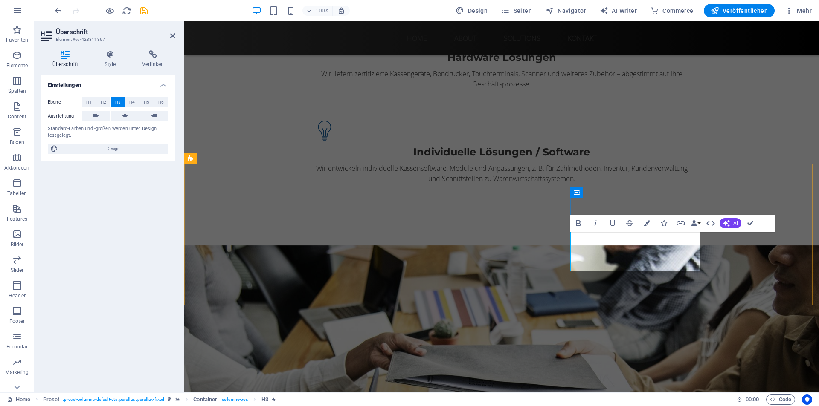
drag, startPoint x: 603, startPoint y: 240, endPoint x: 595, endPoint y: 237, distance: 8.2
click at [594, 398] on h3 "schnell und zuverlässig." at bounding box center [392, 407] width 403 height 18
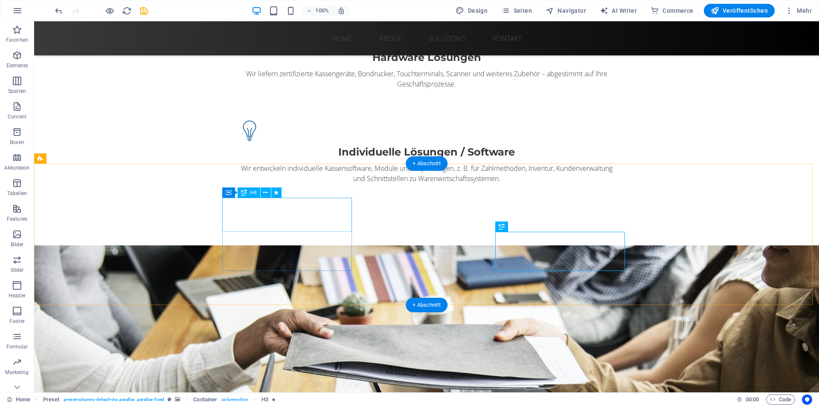
click at [241, 280] on div "Sie haben ein technisches Problem?" at bounding box center [242, 287] width 403 height 15
click at [267, 192] on icon at bounding box center [265, 192] width 5 height 9
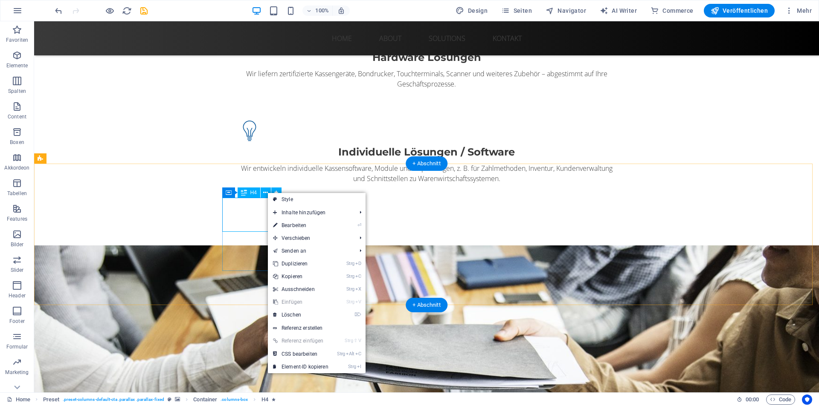
click at [259, 280] on div "Sie haben ein technisches Problem?" at bounding box center [242, 287] width 403 height 15
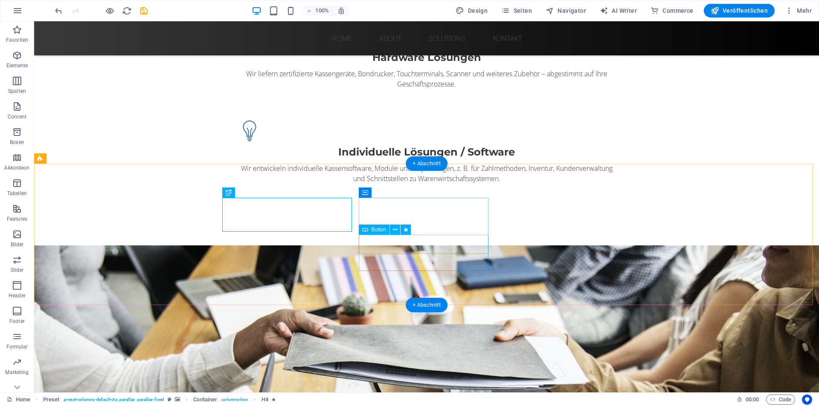
click at [423, 357] on div "Contact now!" at bounding box center [242, 366] width 403 height 19
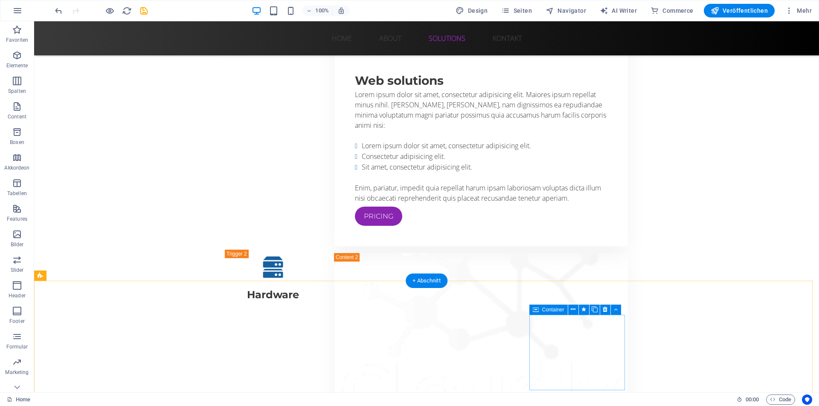
scroll to position [1450, 0]
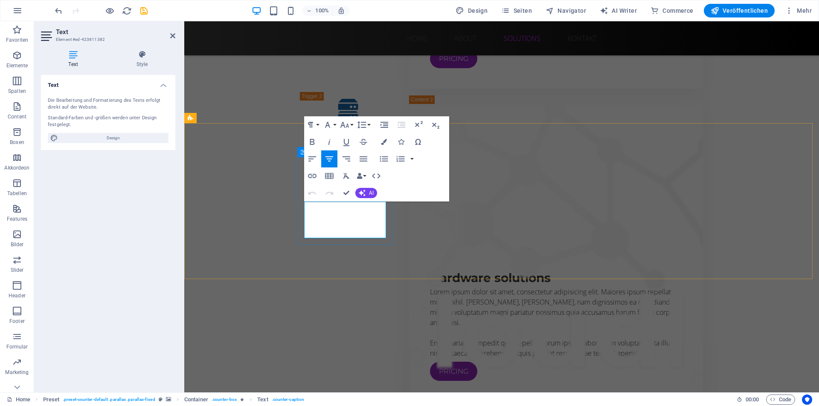
drag, startPoint x: 316, startPoint y: 206, endPoint x: 373, endPoint y: 232, distance: 62.2
click at [331, 125] on icon "button" at bounding box center [327, 125] width 10 height 10
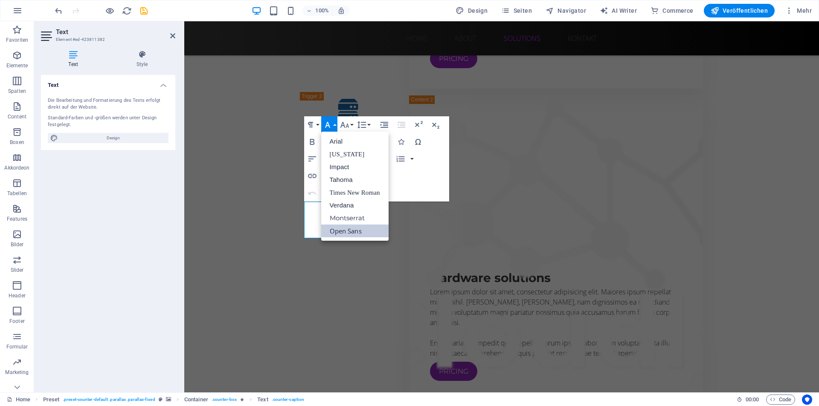
scroll to position [0, 0]
click at [331, 123] on icon "button" at bounding box center [327, 125] width 10 height 10
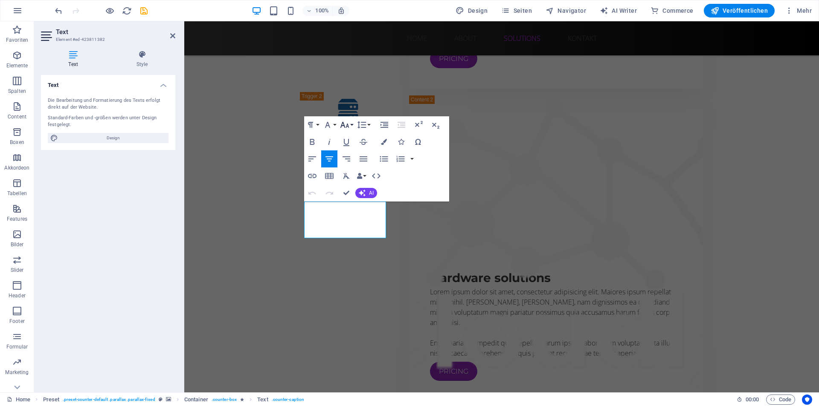
click at [350, 125] on button "Font Size" at bounding box center [346, 124] width 16 height 17
click at [353, 199] on link "14" at bounding box center [353, 205] width 31 height 13
click at [348, 125] on icon "button" at bounding box center [344, 125] width 10 height 10
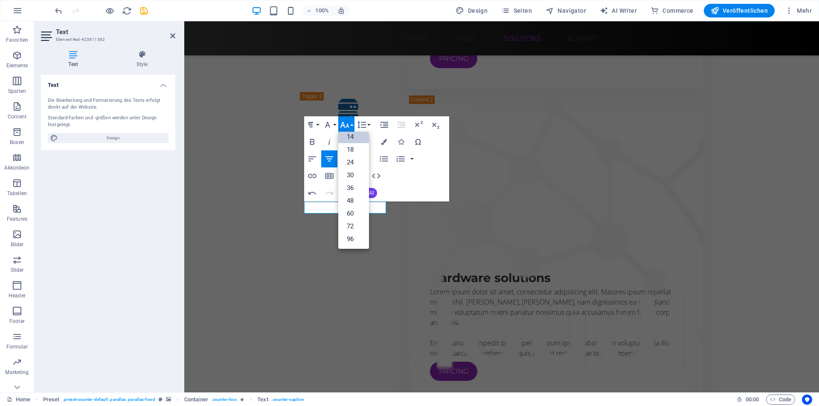
scroll to position [69, 0]
click at [355, 158] on link "24" at bounding box center [353, 162] width 31 height 13
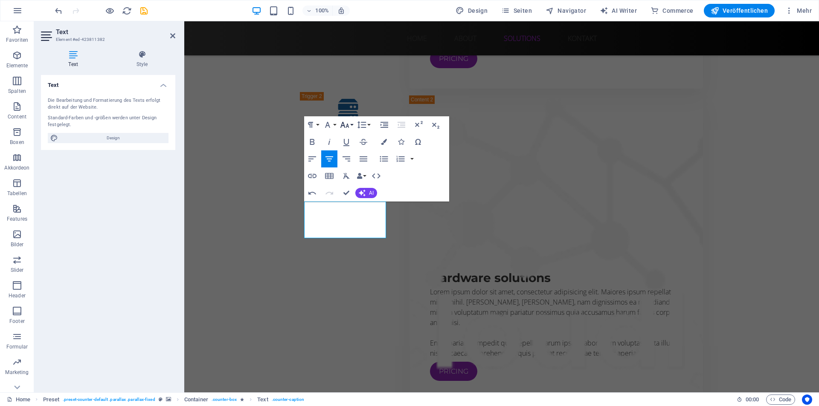
click at [348, 122] on icon "button" at bounding box center [344, 125] width 10 height 10
click at [354, 149] on link "18" at bounding box center [353, 149] width 31 height 13
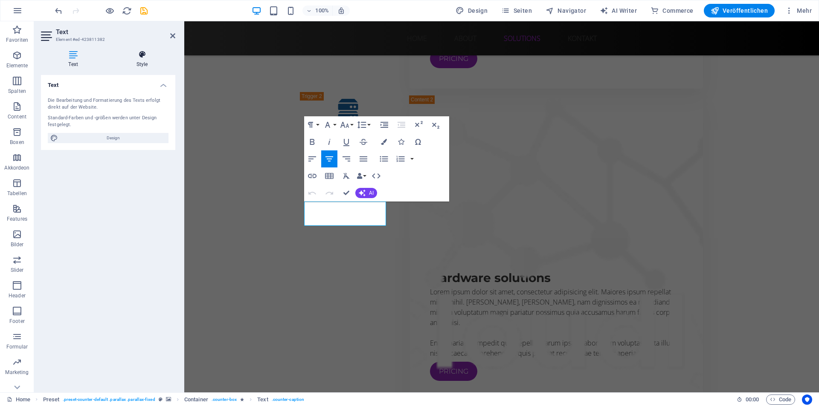
click at [145, 57] on icon at bounding box center [142, 54] width 67 height 9
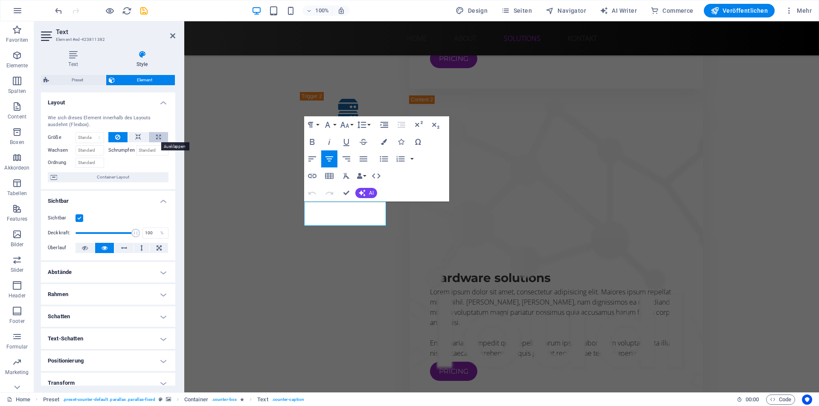
click at [161, 136] on button at bounding box center [158, 137] width 19 height 10
type input "100"
select select "%"
click at [113, 140] on button at bounding box center [118, 137] width 20 height 10
click at [99, 139] on select "Standard auto px % 1/1 1/2 1/3 1/4 1/5 1/6 1/7 1/8 1/9 1/10" at bounding box center [90, 138] width 28 height 10
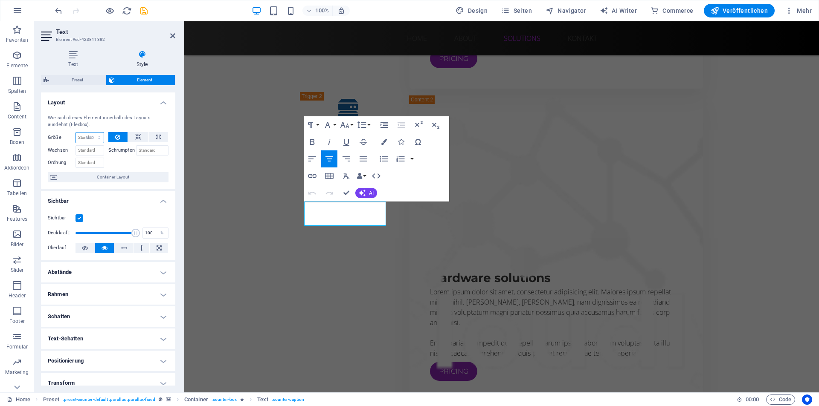
click at [76, 133] on select "Standard auto px % 1/1 1/2 1/3 1/4 1/5 1/6 1/7 1/8 1/9 1/10" at bounding box center [90, 138] width 28 height 10
select select "DISABLED_OPTION_VALUE"
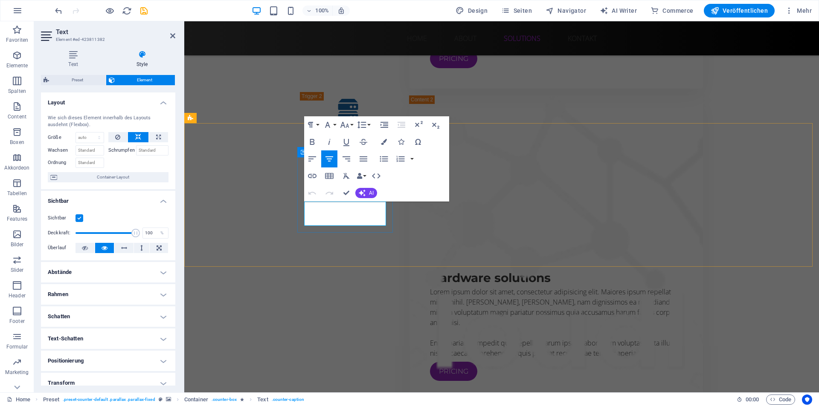
click at [346, 123] on icon "button" at bounding box center [344, 125] width 10 height 10
click at [355, 164] on link "24" at bounding box center [353, 162] width 31 height 13
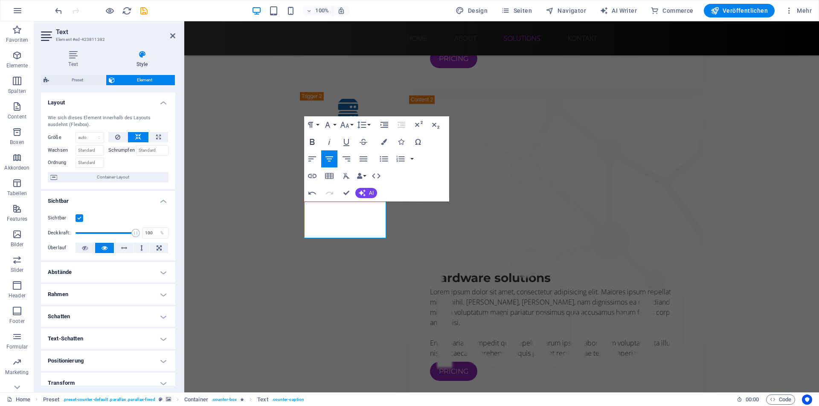
click at [314, 138] on icon "button" at bounding box center [312, 142] width 10 height 10
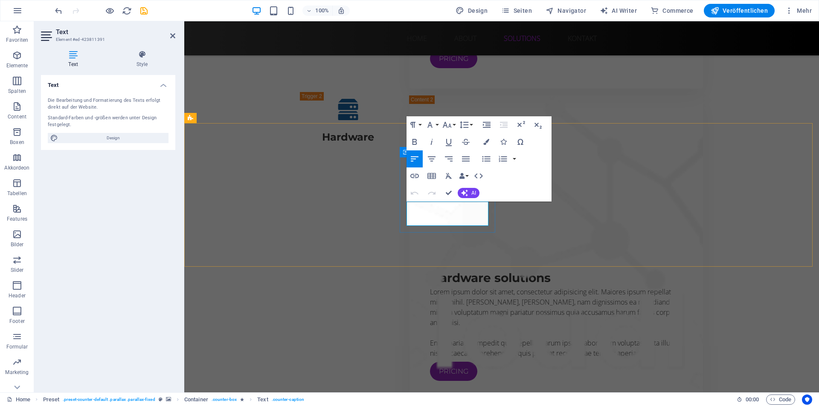
click at [430, 163] on icon "button" at bounding box center [431, 159] width 10 height 10
click at [416, 142] on icon "button" at bounding box center [414, 142] width 5 height 6
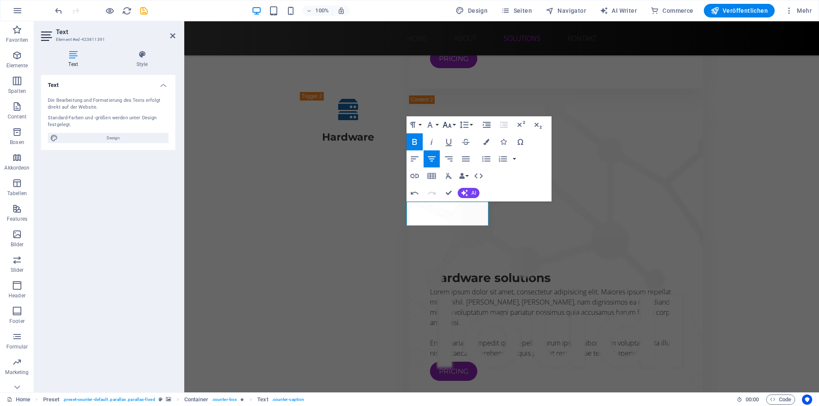
click at [448, 127] on icon "button" at bounding box center [447, 125] width 10 height 10
click at [460, 226] on link "24" at bounding box center [456, 231] width 31 height 13
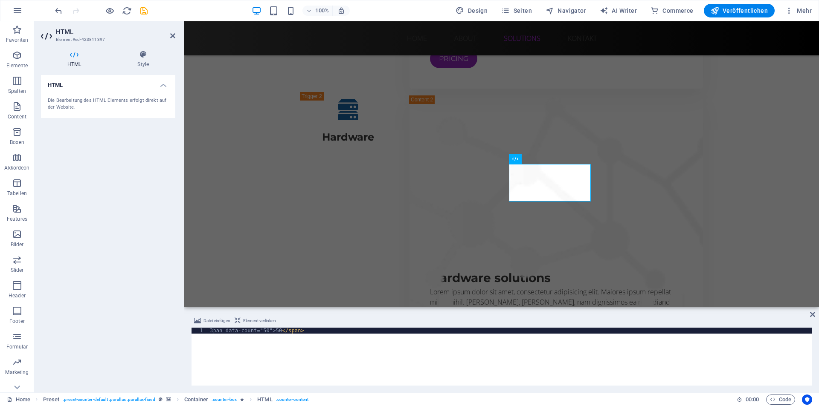
click at [213, 330] on div "3pan data-count="50">50 </ span >" at bounding box center [510, 363] width 604 height 70
click at [268, 328] on div "pan data-count="50">50 </ span >" at bounding box center [510, 363] width 604 height 70
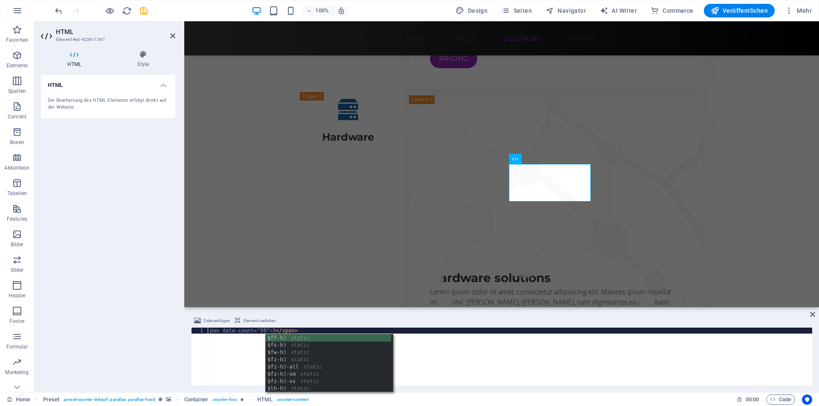
scroll to position [0, 5]
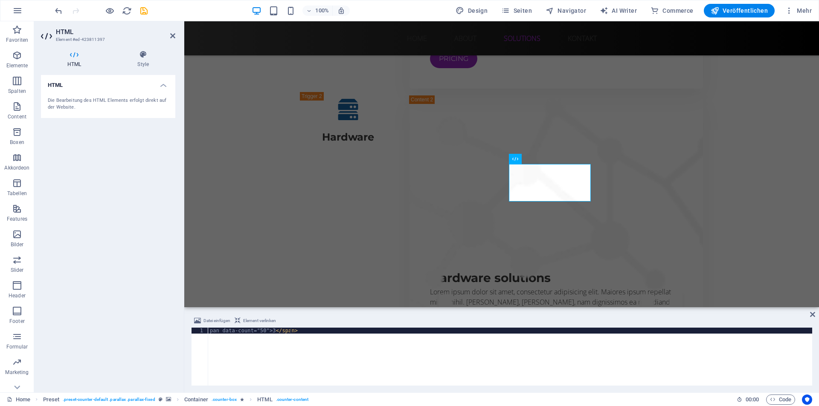
click at [449, 353] on div "pan data-count="50">3 </ span >" at bounding box center [510, 363] width 604 height 70
click at [73, 11] on icon "redo" at bounding box center [76, 11] width 10 height 10
click at [275, 330] on div "< span data-count = "50" > 50 </ span >" at bounding box center [510, 363] width 604 height 70
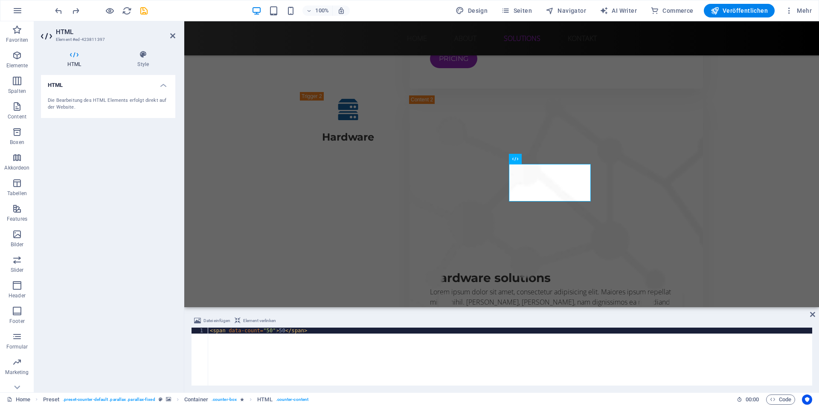
click at [275, 330] on div "< span data-count = "50" > 50 </ span >" at bounding box center [510, 363] width 604 height 70
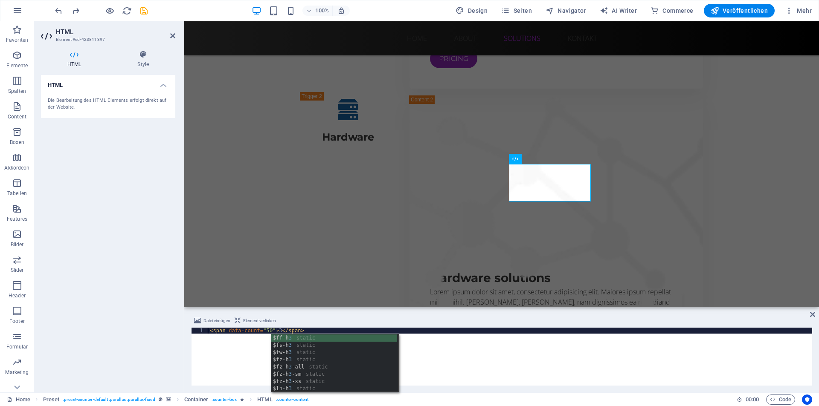
scroll to position [0, 5]
click at [260, 330] on div "< span data-count = "50" > 3 </ span >" at bounding box center [510, 363] width 604 height 70
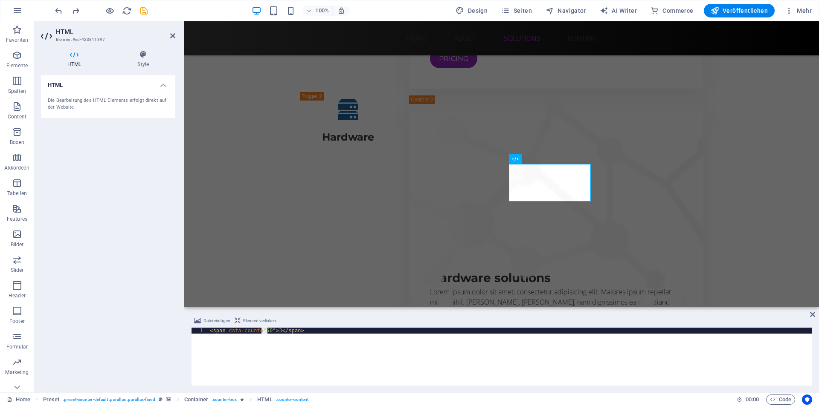
drag, startPoint x: 261, startPoint y: 329, endPoint x: 266, endPoint y: 331, distance: 5.5
click at [266, 331] on div "< span data-count = "50" > 3 </ span >" at bounding box center [510, 363] width 604 height 70
type textarea "<span data-count="50">3</span>"
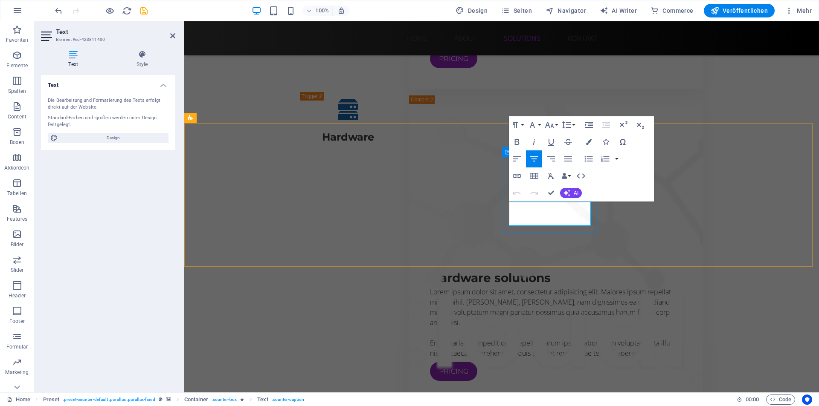
click at [516, 142] on icon "button" at bounding box center [517, 142] width 10 height 10
click at [547, 128] on icon "button" at bounding box center [549, 125] width 10 height 10
click at [559, 229] on link "24" at bounding box center [558, 231] width 31 height 13
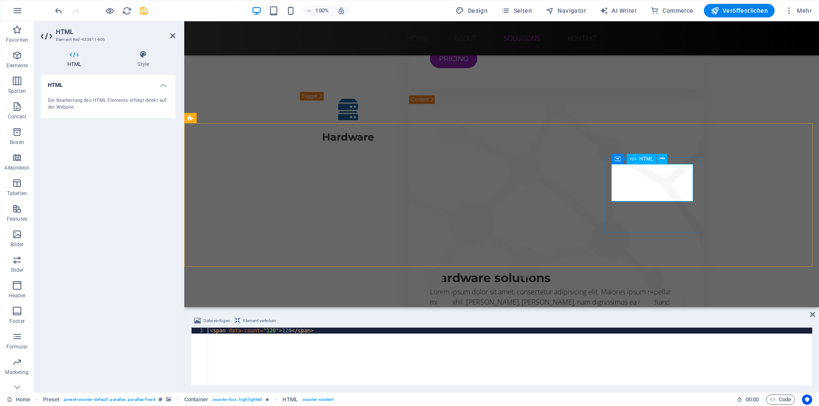
click at [283, 331] on div "< span data-count = "120" > 120 </ span >" at bounding box center [510, 363] width 604 height 70
click at [285, 334] on div "< span data-count = "120" > 120 </ span >" at bounding box center [510, 363] width 604 height 70
click at [283, 332] on div "< span data-count = "120" > 120 </ span >" at bounding box center [510, 363] width 604 height 70
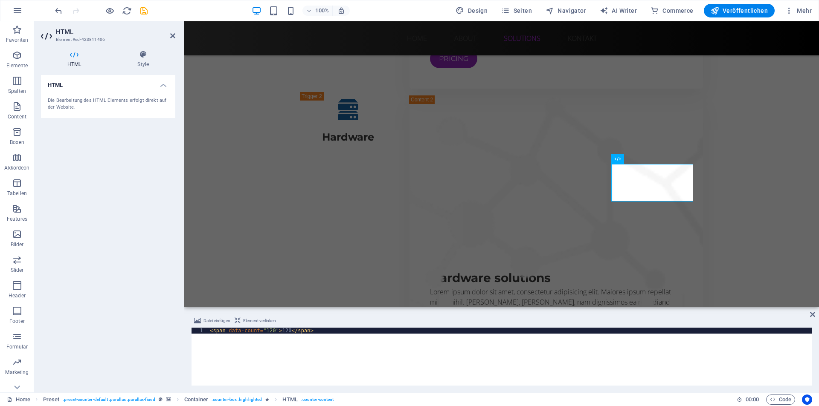
click at [284, 331] on div "< span data-count = "120" > 120 </ span >" at bounding box center [510, 363] width 604 height 70
type textarea "<span data-count="120">120+</span>"
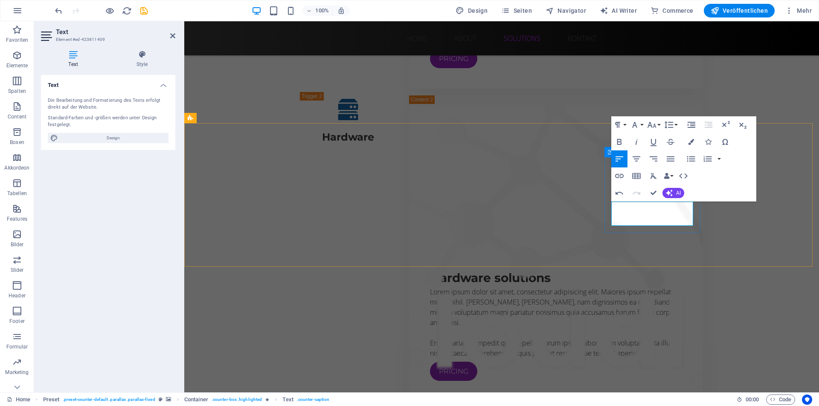
drag, startPoint x: 671, startPoint y: 220, endPoint x: 605, endPoint y: 202, distance: 68.0
click at [636, 157] on icon "button" at bounding box center [636, 159] width 8 height 5
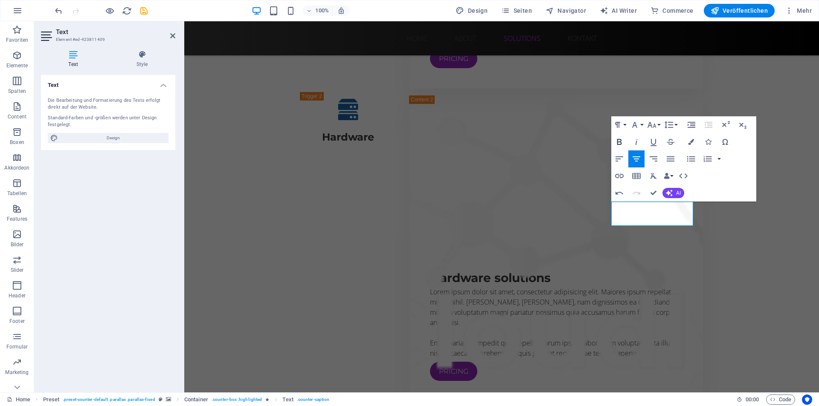
click at [618, 145] on icon "button" at bounding box center [619, 142] width 5 height 6
click at [651, 124] on icon "button" at bounding box center [652, 125] width 10 height 10
click at [661, 232] on link "24" at bounding box center [660, 231] width 31 height 13
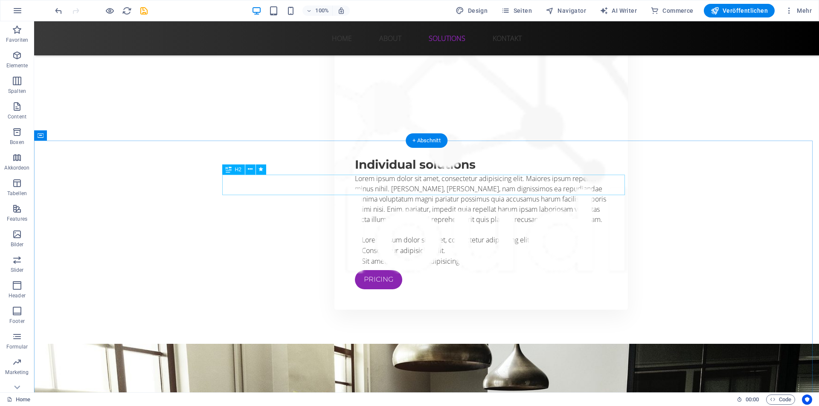
scroll to position [1919, 0]
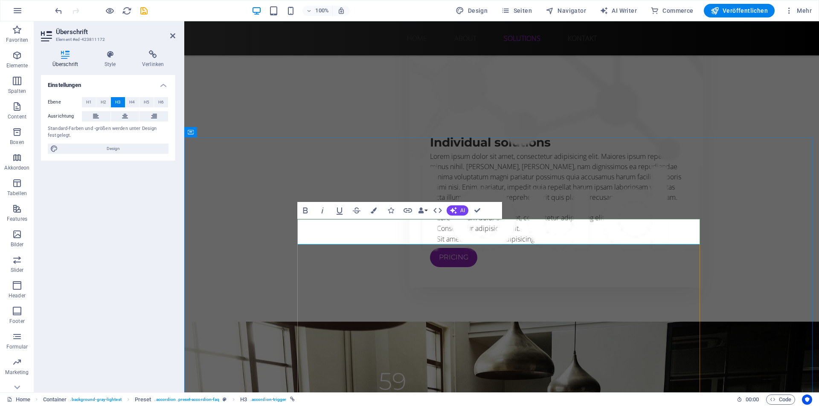
drag, startPoint x: 314, startPoint y: 233, endPoint x: 414, endPoint y: 232, distance: 99.8
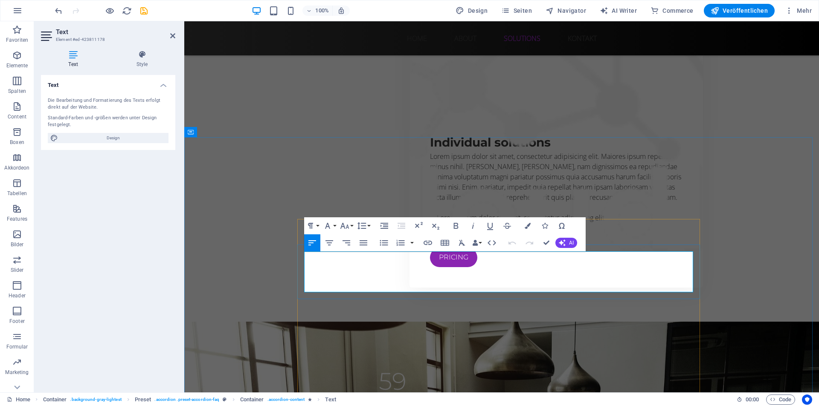
drag, startPoint x: 304, startPoint y: 258, endPoint x: 389, endPoint y: 290, distance: 90.7
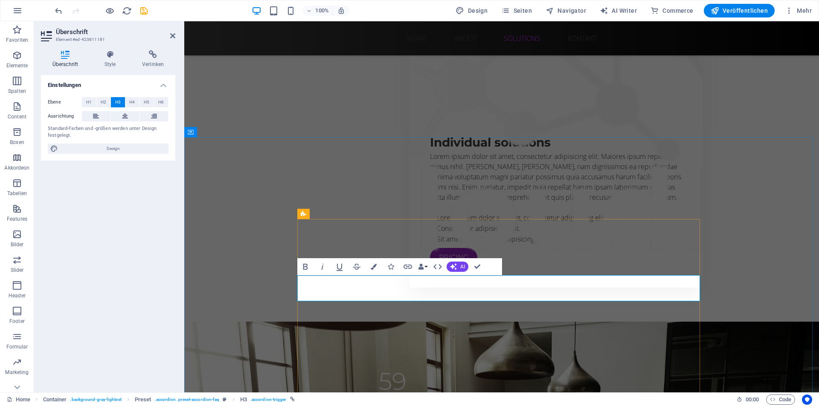
drag, startPoint x: 315, startPoint y: 287, endPoint x: 507, endPoint y: 283, distance: 192.0
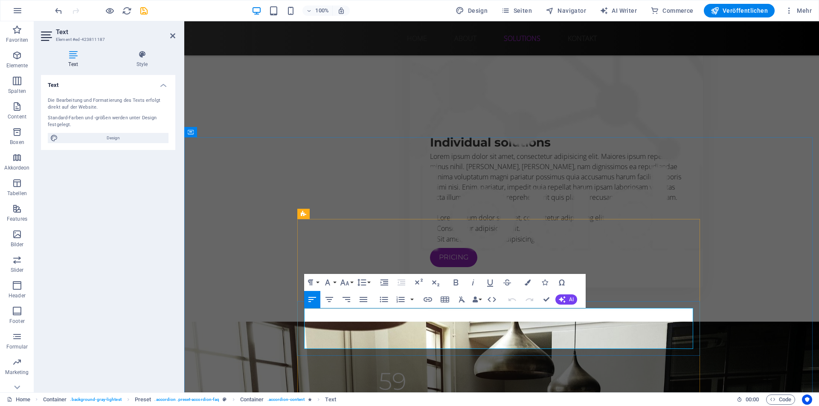
drag, startPoint x: 304, startPoint y: 313, endPoint x: 397, endPoint y: 351, distance: 99.9
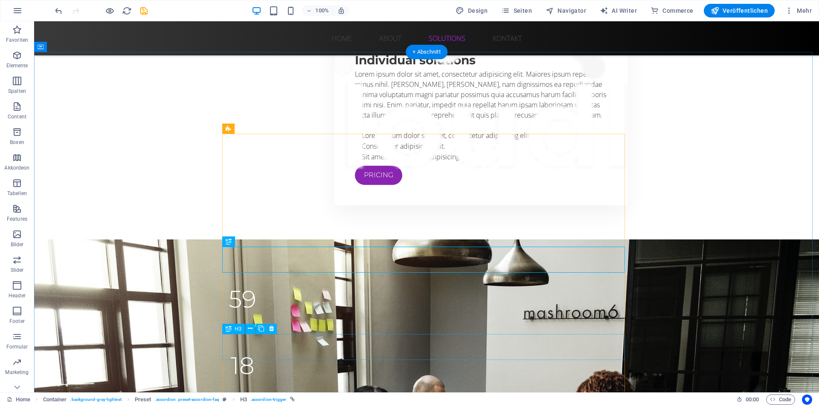
scroll to position [2004, 0]
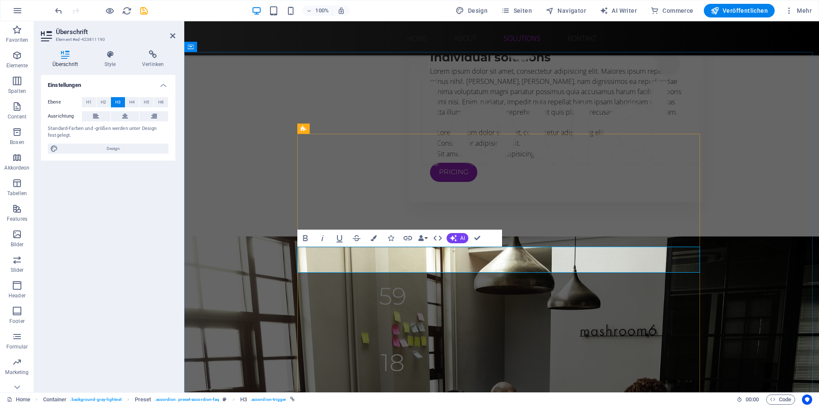
drag, startPoint x: 316, startPoint y: 258, endPoint x: 441, endPoint y: 253, distance: 124.2
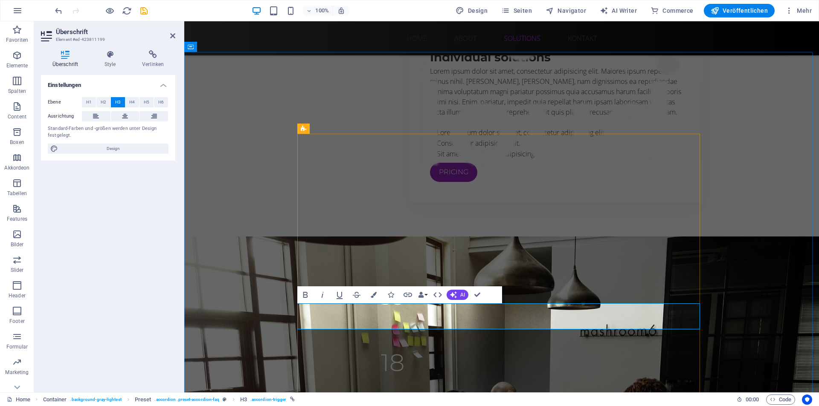
drag, startPoint x: 317, startPoint y: 318, endPoint x: 418, endPoint y: 311, distance: 100.8
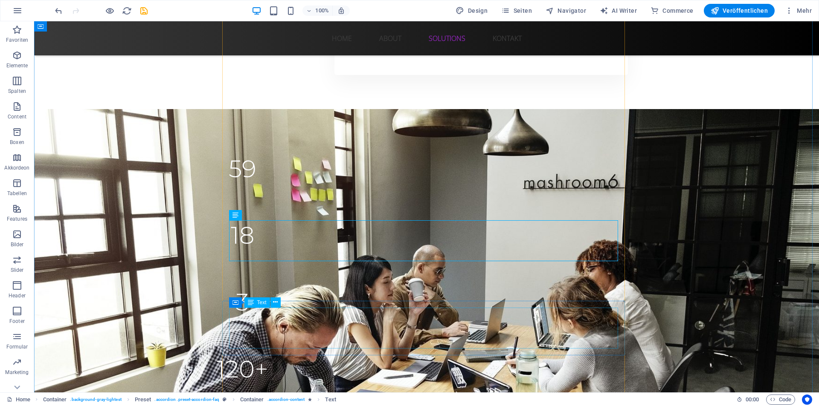
scroll to position [2132, 0]
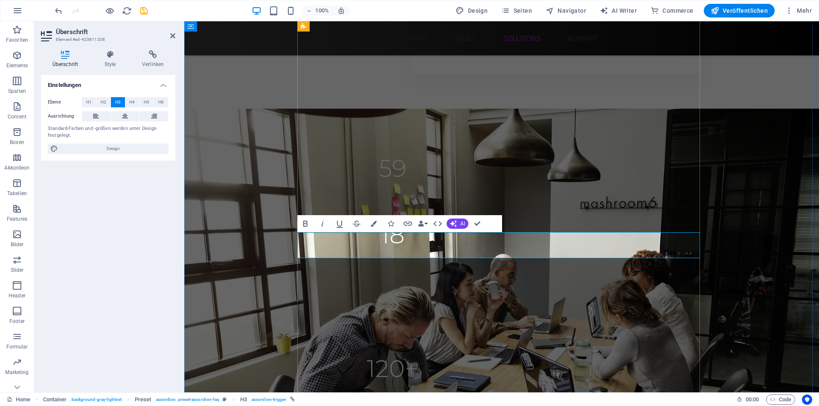
drag, startPoint x: 486, startPoint y: 243, endPoint x: 317, endPoint y: 244, distance: 168.9
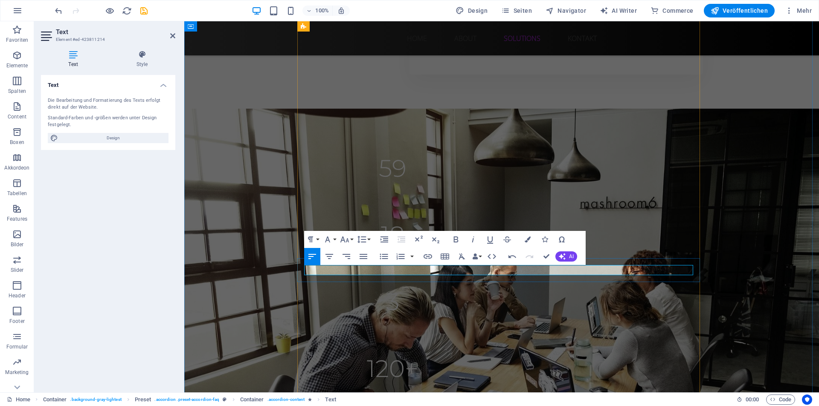
drag, startPoint x: 365, startPoint y: 270, endPoint x: 536, endPoint y: 270, distance: 170.2
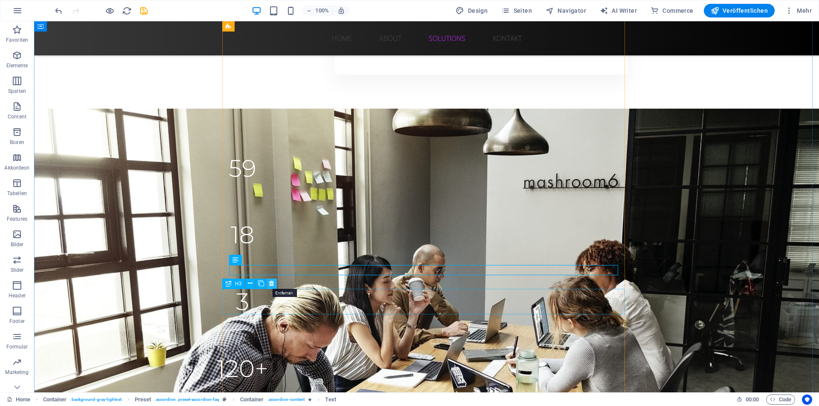
click at [271, 285] on icon at bounding box center [271, 283] width 5 height 9
click at [272, 284] on icon at bounding box center [271, 283] width 5 height 9
click at [273, 287] on icon at bounding box center [271, 283] width 5 height 9
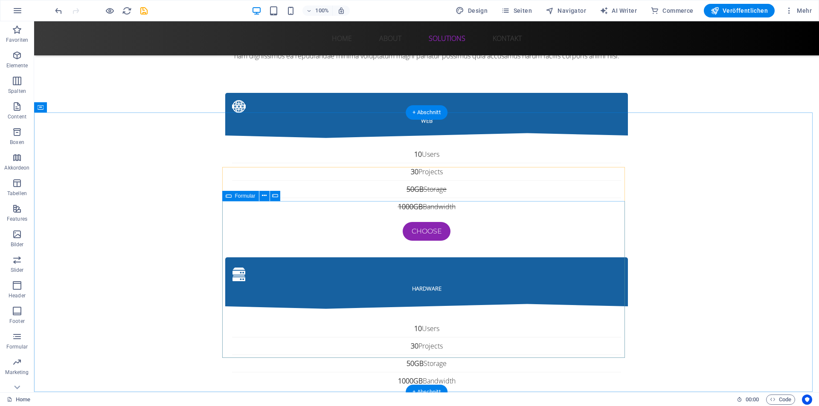
scroll to position [2516, 0]
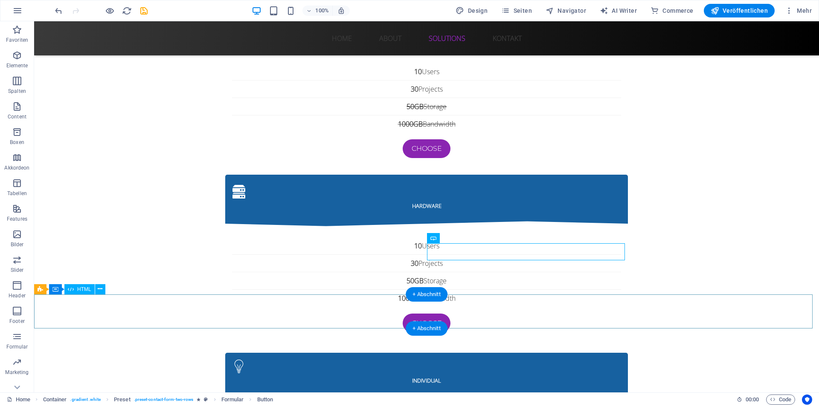
scroll to position [2687, 0]
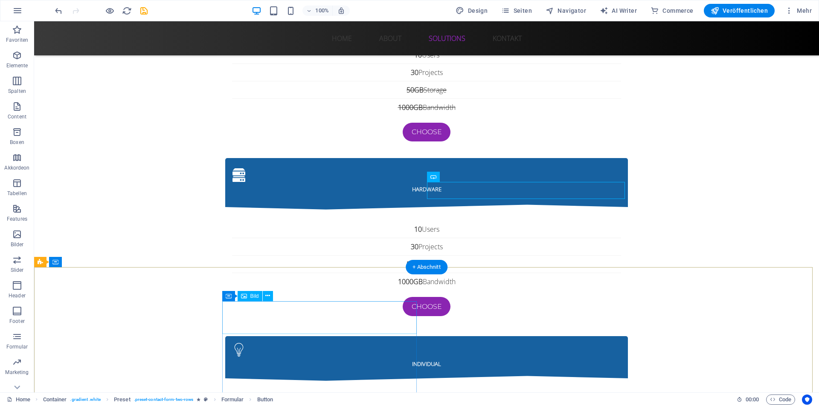
click at [246, 296] on icon at bounding box center [244, 296] width 6 height 10
select select "px"
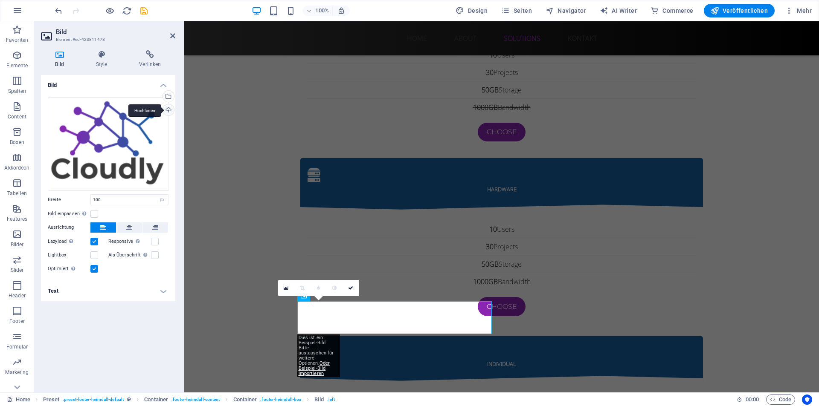
click at [169, 112] on div "Hochladen" at bounding box center [167, 110] width 13 height 13
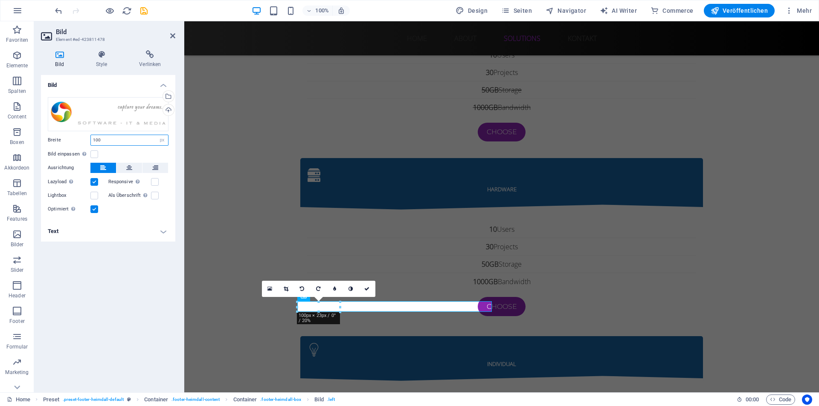
click at [151, 140] on input "100" at bounding box center [129, 140] width 77 height 10
drag, startPoint x: 95, startPoint y: 142, endPoint x: 87, endPoint y: 139, distance: 7.6
click at [87, 139] on div "Breite 100 Standard auto px rem % em vh vw" at bounding box center [108, 140] width 121 height 11
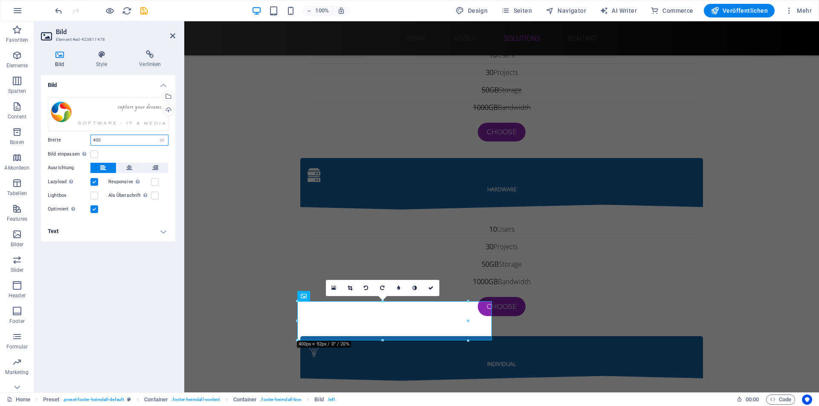
type input "400"
click at [135, 255] on div "Bild Ziehe Dateien zum Hochladen hierher oder klicke hier, um aus Dateien oder …" at bounding box center [108, 230] width 134 height 311
click at [432, 287] on icon at bounding box center [430, 288] width 5 height 5
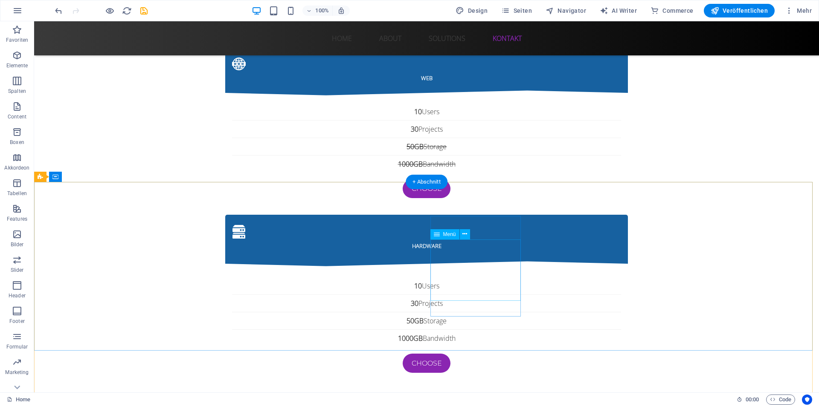
scroll to position [2772, 0]
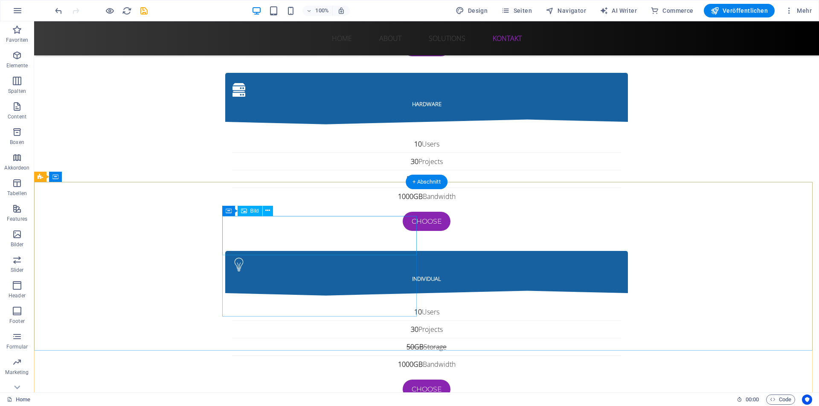
select select "px"
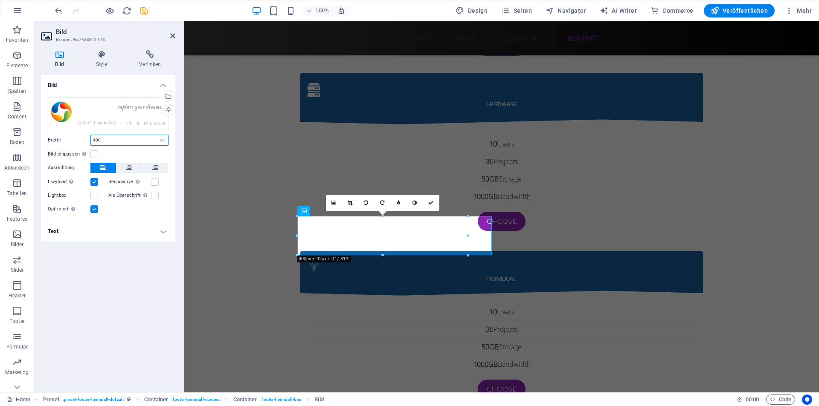
drag, startPoint x: 96, startPoint y: 139, endPoint x: 84, endPoint y: 140, distance: 11.1
click at [84, 140] on div "Breite 400 Standard auto px rem % em vh vw" at bounding box center [108, 140] width 121 height 11
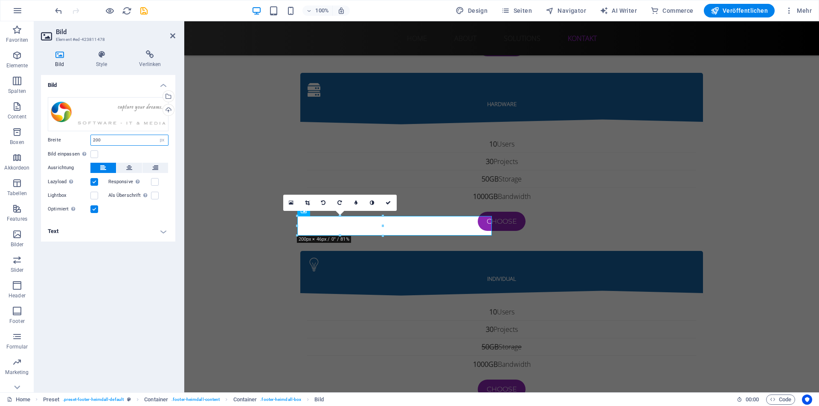
type input "200"
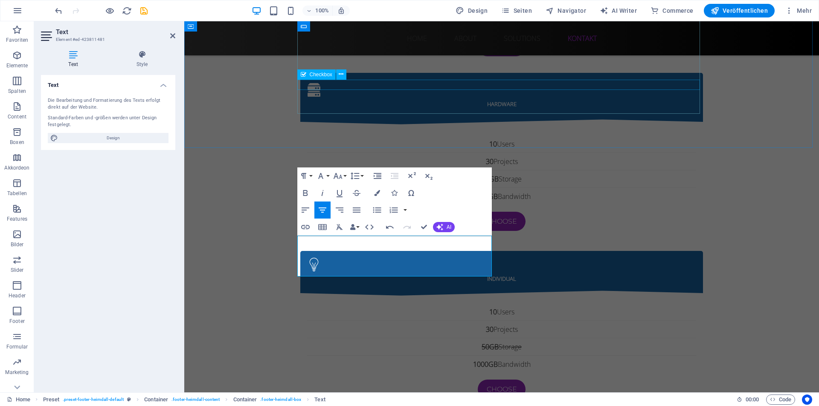
scroll to position [794, 1]
drag, startPoint x: 316, startPoint y: 241, endPoint x: 292, endPoint y: 239, distance: 23.9
click at [305, 209] on icon "button" at bounding box center [305, 210] width 10 height 10
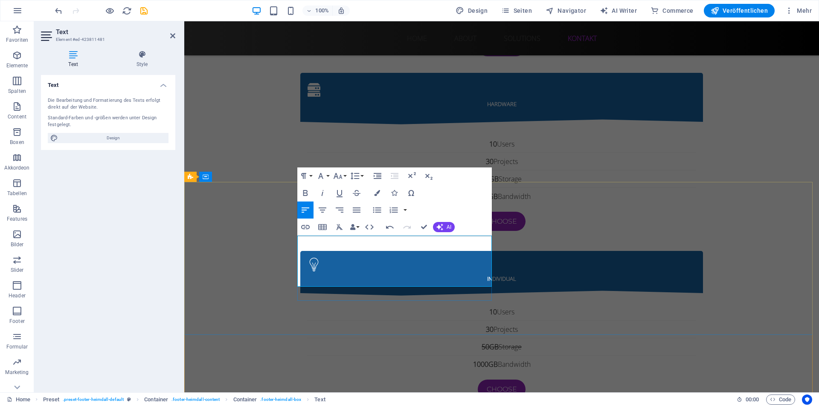
copy p "Moderne Kassensysteme & passende Hardware aus [GEOGRAPHIC_DATA]"
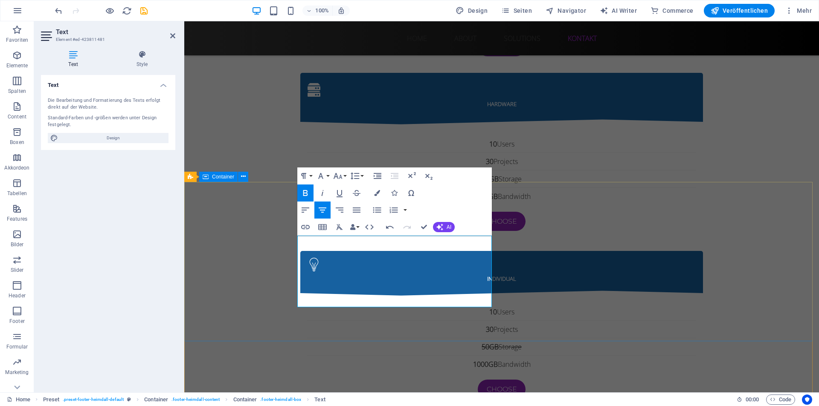
drag, startPoint x: 452, startPoint y: 249, endPoint x: 276, endPoint y: 214, distance: 179.6
click at [306, 207] on icon "button" at bounding box center [305, 210] width 10 height 10
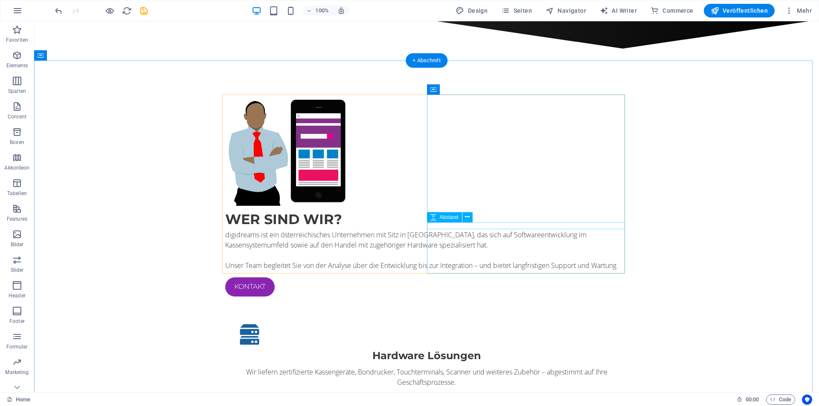
scroll to position [0, 0]
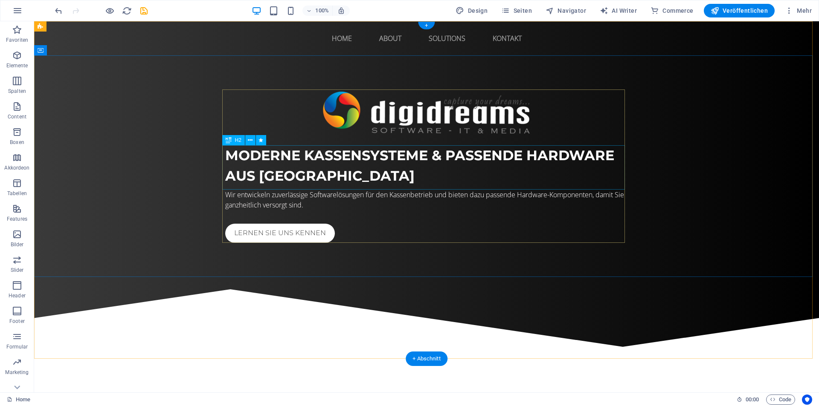
click at [299, 153] on div "Moderne Kassensysteme & passende Hardware aus [GEOGRAPHIC_DATA]" at bounding box center [426, 165] width 403 height 41
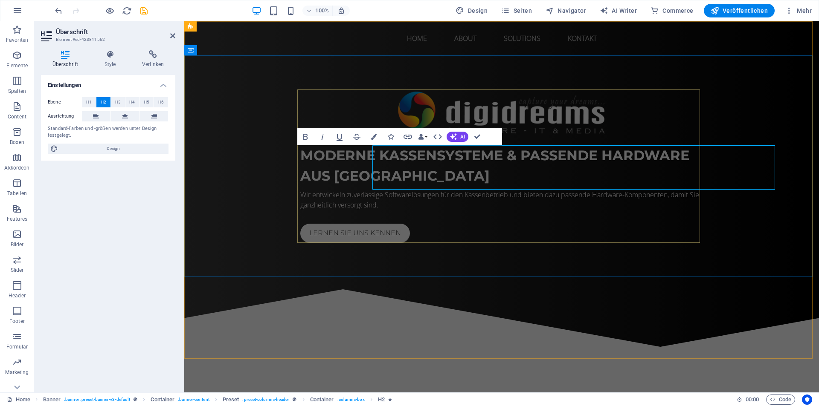
click at [300, 153] on div "Moderne Kassensysteme & passende Hardware aus [GEOGRAPHIC_DATA] Wir entwickeln …" at bounding box center [501, 167] width 403 height 154
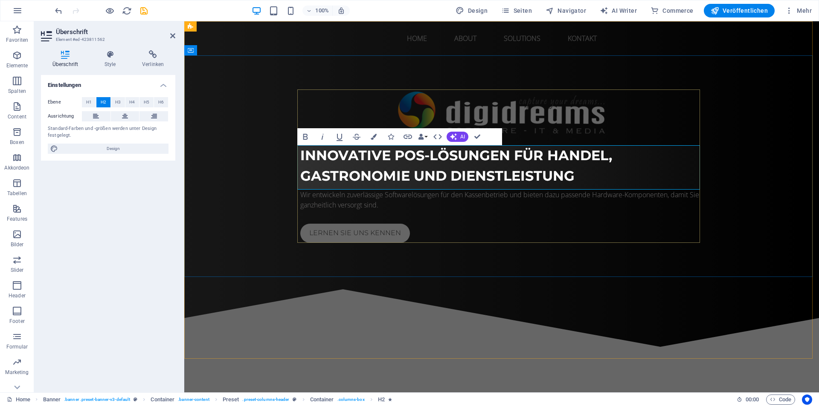
click at [496, 171] on span "Innovative POS-Lösungen für Handel, Gastronomie und Dienstleistung" at bounding box center [456, 165] width 312 height 37
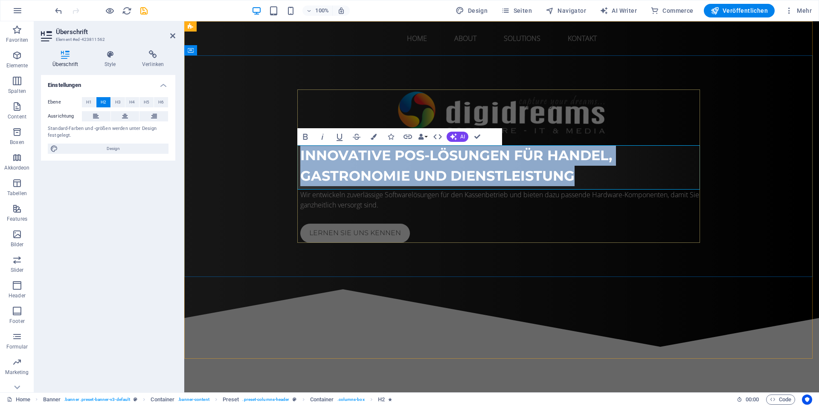
click at [496, 171] on span "Innovative POS-Lösungen für Handel, Gastronomie und Dienstleistung" at bounding box center [456, 165] width 312 height 37
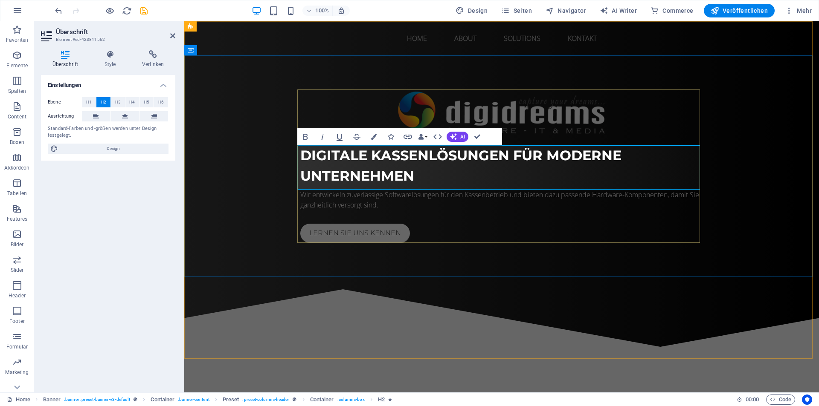
click at [495, 151] on span "Digitale Kassenlösungen für moderne Unternehmen" at bounding box center [460, 165] width 321 height 37
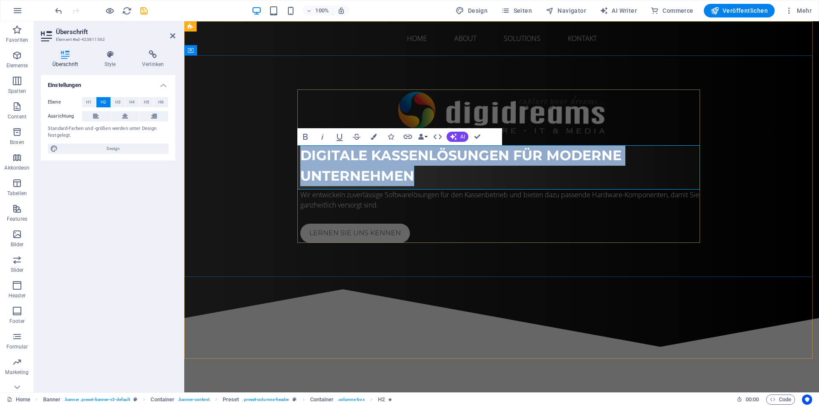
click at [495, 151] on span "Digitale Kassenlösungen für moderne Unternehmen" at bounding box center [460, 165] width 321 height 37
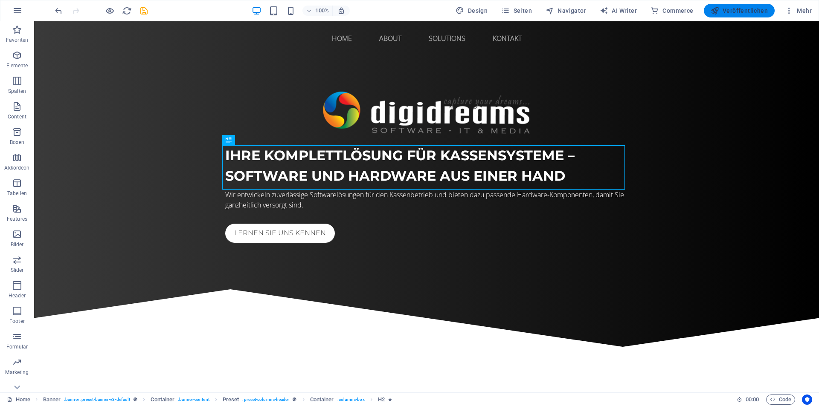
click at [731, 6] on span "Veröffentlichen" at bounding box center [738, 10] width 57 height 9
checkbox input "false"
